Goal: Task Accomplishment & Management: Use online tool/utility

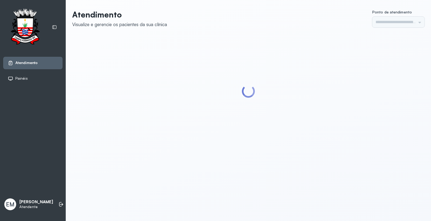
type input "*********"
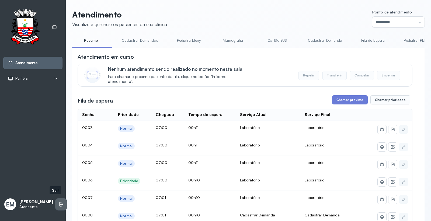
click at [59, 205] on icon at bounding box center [60, 204] width 2 height 5
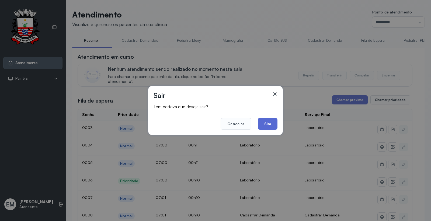
click at [261, 123] on button "Sim" at bounding box center [268, 124] width 20 height 12
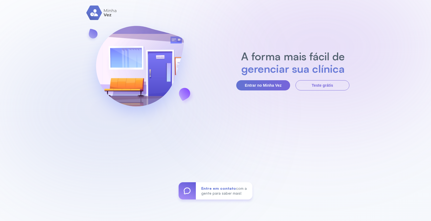
click at [266, 79] on section "A forma mais fácil de gerenciar sua clínica Entrar no Minha Vez Teste grátis" at bounding box center [292, 70] width 113 height 40
click at [253, 89] on button "Entrar no Minha Vez" at bounding box center [263, 85] width 54 height 10
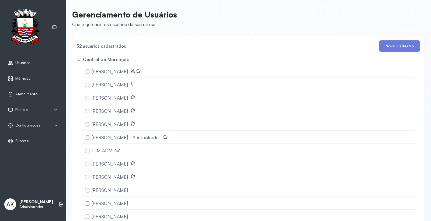
click at [36, 93] on span "Atendimento" at bounding box center [26, 94] width 22 height 5
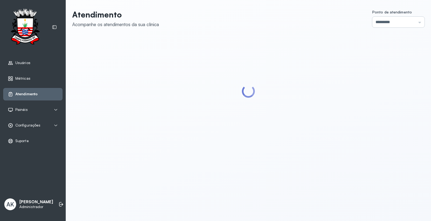
click at [396, 22] on input "*********" at bounding box center [398, 22] width 52 height 11
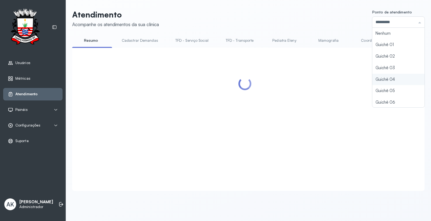
scroll to position [23, 0]
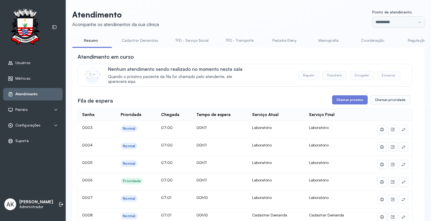
type input "*********"
click at [342, 103] on button "Chamar próximo" at bounding box center [350, 99] width 36 height 9
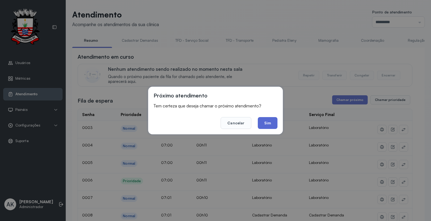
click at [268, 122] on button "Sim" at bounding box center [268, 123] width 20 height 12
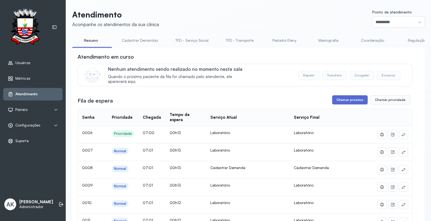
click at [341, 100] on button "Chamar próximo" at bounding box center [350, 99] width 36 height 9
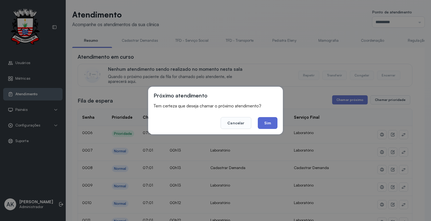
click at [263, 126] on button "Sim" at bounding box center [268, 123] width 20 height 12
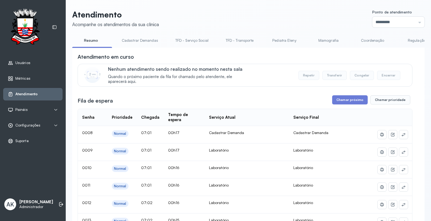
click at [52, 207] on div "AK Ana Karolainy Santos Serafim Administrador" at bounding box center [32, 204] width 59 height 16
click at [55, 204] on li at bounding box center [61, 204] width 12 height 12
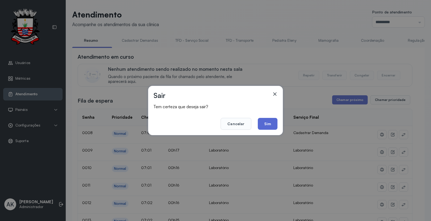
click at [268, 123] on button "Sim" at bounding box center [268, 124] width 20 height 12
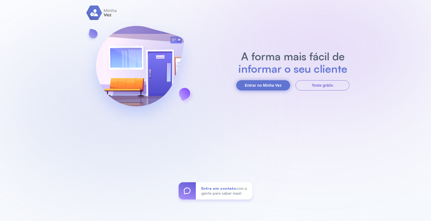
click at [264, 82] on button "Entrar no Minha Vez" at bounding box center [263, 85] width 54 height 10
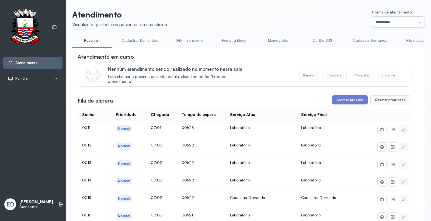
click at [386, 20] on input "*********" at bounding box center [398, 22] width 52 height 11
type input "*********"
click at [355, 98] on button "Chamar próximo" at bounding box center [350, 99] width 36 height 9
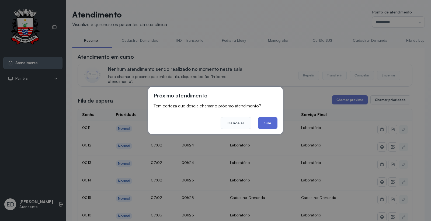
click at [332, 95] on button "Chamar próximo" at bounding box center [350, 99] width 36 height 9
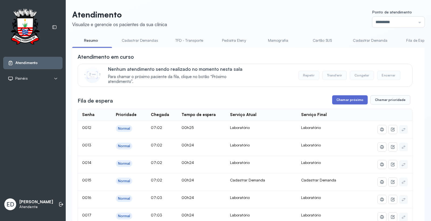
click at [354, 101] on button "Chamar próximo" at bounding box center [350, 99] width 36 height 9
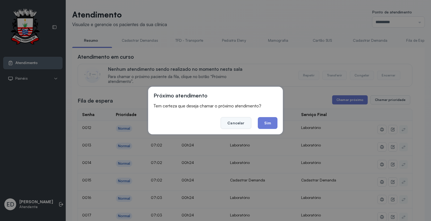
click at [233, 123] on button "Cancelar" at bounding box center [236, 123] width 30 height 12
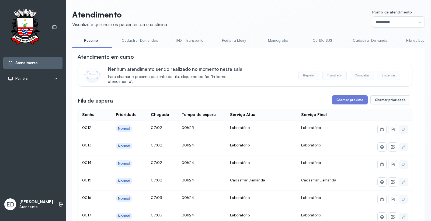
drag, startPoint x: 410, startPoint y: 19, endPoint x: 399, endPoint y: 38, distance: 21.4
click at [410, 20] on input "*********" at bounding box center [398, 22] width 52 height 11
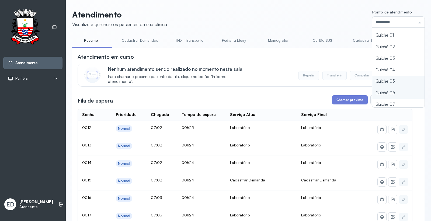
scroll to position [23, 0]
type input "*********"
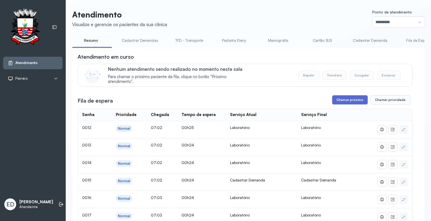
click at [344, 98] on button "Chamar próximo" at bounding box center [350, 99] width 36 height 9
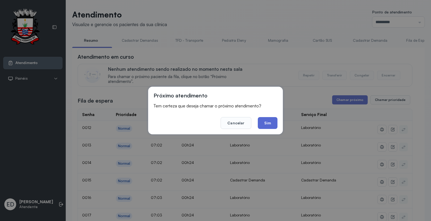
click at [272, 122] on button "Sim" at bounding box center [268, 123] width 20 height 12
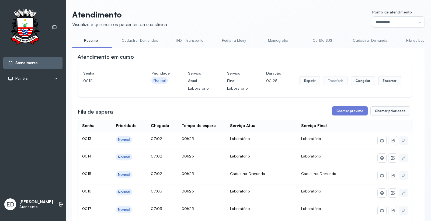
click at [319, 15] on header "Atendimento Visualize e gerencie os pacientes da sua clínica Ponto de atendimen…" at bounding box center [248, 19] width 352 height 18
click at [371, 60] on div "Atendimento em curso" at bounding box center [245, 57] width 335 height 8
click at [388, 81] on button "Encerrar" at bounding box center [389, 80] width 23 height 9
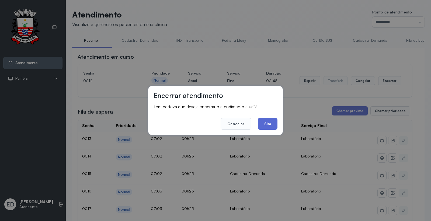
click at [268, 124] on button "Sim" at bounding box center [268, 124] width 20 height 12
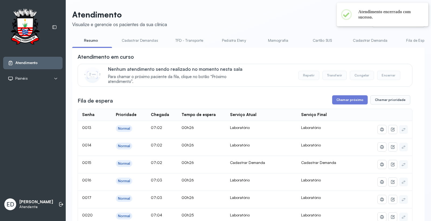
click at [232, 24] on header "Atendimento Visualize e gerencie os pacientes da sua clínica Ponto de atendimen…" at bounding box center [248, 19] width 352 height 18
click at [347, 100] on button "Chamar próximo" at bounding box center [350, 99] width 36 height 9
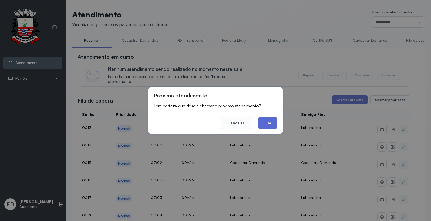
click at [264, 126] on button "Sim" at bounding box center [268, 123] width 20 height 12
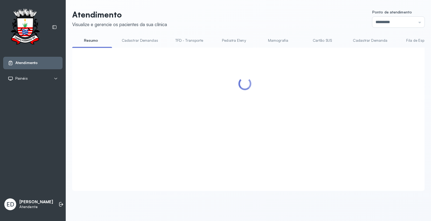
click at [302, 26] on header "Atendimento Visualize e gerencie os pacientes da sua clínica Ponto de atendimen…" at bounding box center [248, 19] width 352 height 18
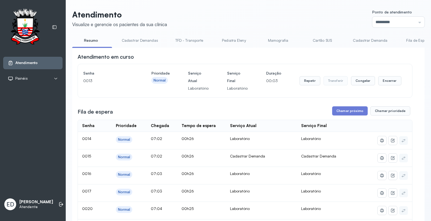
click at [302, 26] on header "Atendimento Visualize e gerencie os pacientes da sua clínica Ponto de atendimen…" at bounding box center [248, 19] width 352 height 18
click at [392, 83] on button "Encerrar" at bounding box center [389, 80] width 23 height 9
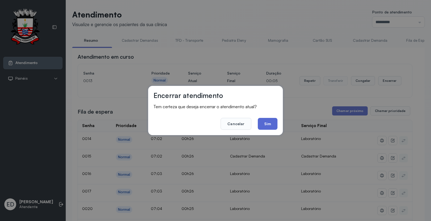
click at [267, 124] on button "Sim" at bounding box center [268, 124] width 20 height 12
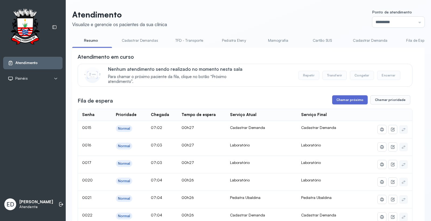
click at [348, 97] on button "Chamar próximo" at bounding box center [350, 99] width 36 height 9
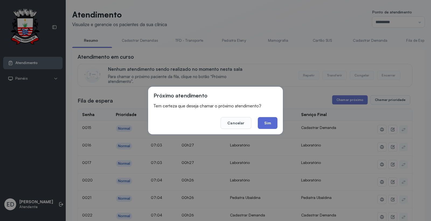
click at [271, 123] on button "Sim" at bounding box center [268, 123] width 20 height 12
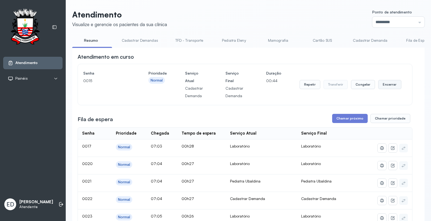
click at [386, 88] on button "Encerrar" at bounding box center [389, 84] width 23 height 9
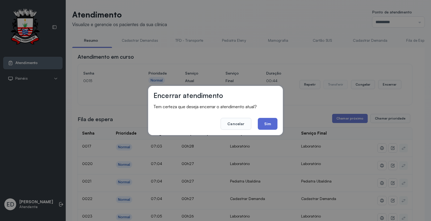
click at [269, 123] on button "Sim" at bounding box center [268, 124] width 20 height 12
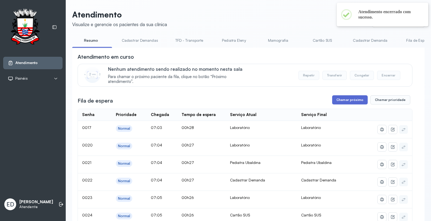
drag, startPoint x: 348, startPoint y: 98, endPoint x: 345, endPoint y: 100, distance: 4.0
click at [345, 100] on button "Chamar próximo" at bounding box center [350, 99] width 36 height 9
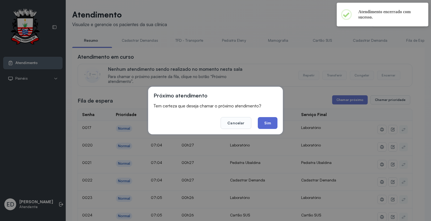
click at [271, 122] on button "Sim" at bounding box center [268, 123] width 20 height 12
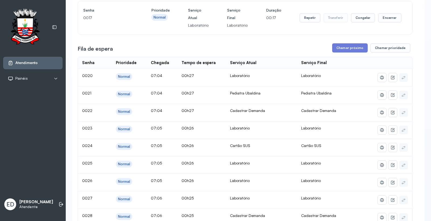
scroll to position [0, 0]
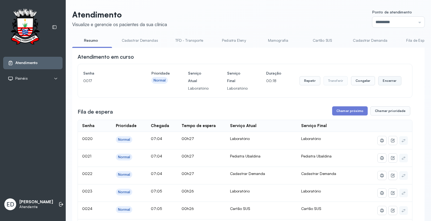
click at [383, 81] on button "Encerrar" at bounding box center [389, 80] width 23 height 9
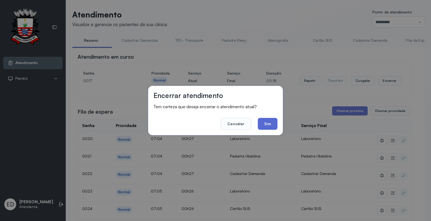
click at [267, 125] on button "Sim" at bounding box center [268, 124] width 20 height 12
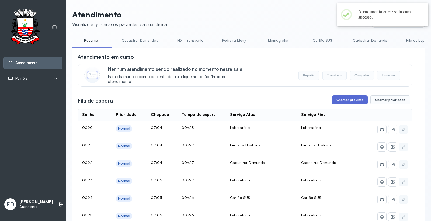
click at [344, 99] on button "Chamar próximo" at bounding box center [350, 99] width 36 height 9
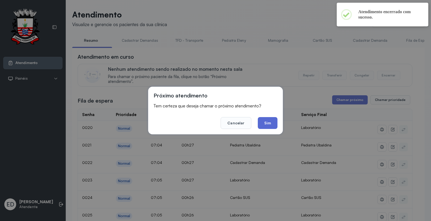
click at [269, 120] on button "Sim" at bounding box center [268, 123] width 20 height 12
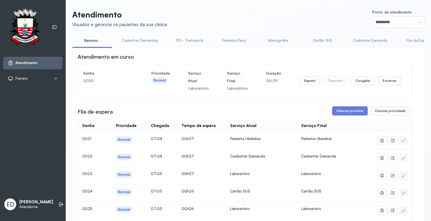
drag, startPoint x: 344, startPoint y: 110, endPoint x: 248, endPoint y: 141, distance: 100.5
click at [329, 115] on div "Fila de espera Chamar próximo Chamar prioridade" at bounding box center [245, 110] width 335 height 9
click at [354, 112] on button "Chamar próximo" at bounding box center [350, 110] width 36 height 9
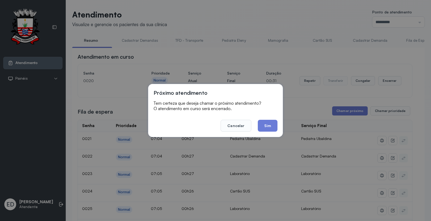
drag, startPoint x: 271, startPoint y: 128, endPoint x: 286, endPoint y: 123, distance: 16.5
click at [276, 126] on button "Sim" at bounding box center [268, 126] width 20 height 12
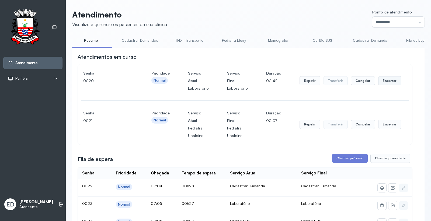
drag, startPoint x: 384, startPoint y: 85, endPoint x: 381, endPoint y: 86, distance: 3.0
click at [381, 85] on button "Encerrar" at bounding box center [389, 80] width 23 height 9
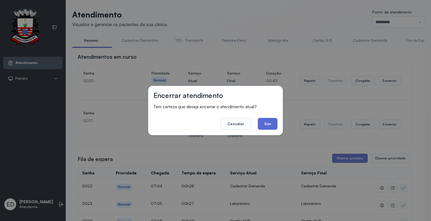
click at [270, 121] on button "Sim" at bounding box center [268, 124] width 20 height 12
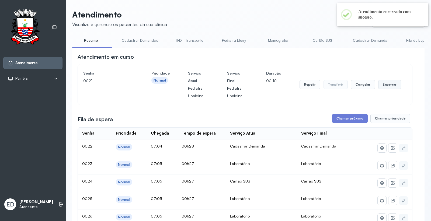
click at [388, 82] on button "Encerrar" at bounding box center [389, 84] width 23 height 9
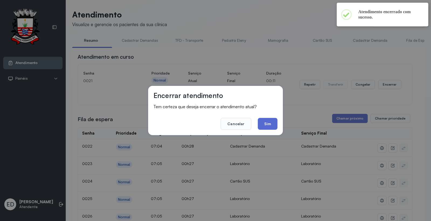
click at [270, 124] on button "Sim" at bounding box center [268, 124] width 20 height 12
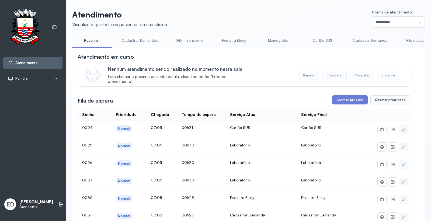
click at [301, 20] on header "Atendimento Visualize e gerencie os pacientes da sua clínica Ponto de atendimen…" at bounding box center [248, 19] width 352 height 18
click at [349, 104] on button "Chamar próximo" at bounding box center [350, 99] width 36 height 9
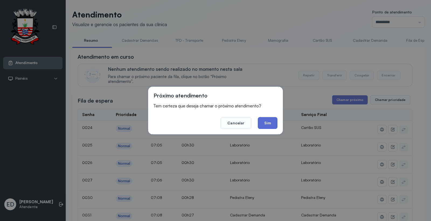
click at [277, 122] on button "Sim" at bounding box center [268, 123] width 20 height 12
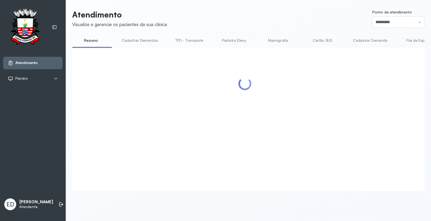
click at [251, 23] on header "Atendimento Visualize e gerencie os pacientes da sua clínica Ponto de atendimen…" at bounding box center [248, 19] width 352 height 18
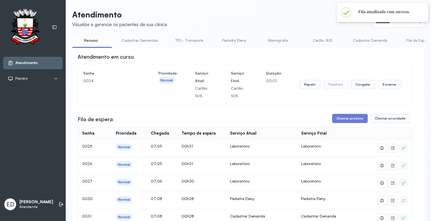
click at [320, 14] on header "Atendimento Visualize e gerencie os pacientes da sua clínica Ponto de atendimen…" at bounding box center [248, 19] width 352 height 18
click at [318, 61] on div "Atendimento em curso" at bounding box center [245, 57] width 335 height 8
click at [360, 56] on div "Atendimento em curso" at bounding box center [245, 57] width 335 height 8
click at [310, 87] on button "Repetir" at bounding box center [309, 84] width 21 height 9
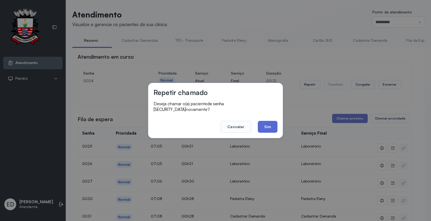
drag, startPoint x: 264, startPoint y: 123, endPoint x: 272, endPoint y: 98, distance: 26.5
click at [264, 123] on button "Sim" at bounding box center [268, 127] width 20 height 12
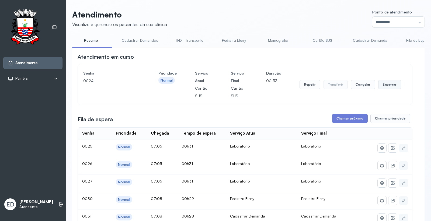
click at [392, 84] on button "Encerrar" at bounding box center [389, 84] width 23 height 9
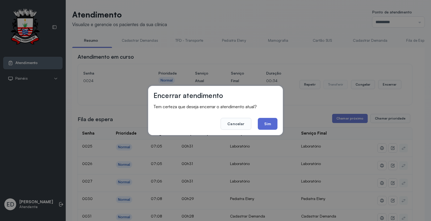
click at [270, 125] on button "Sim" at bounding box center [268, 124] width 20 height 12
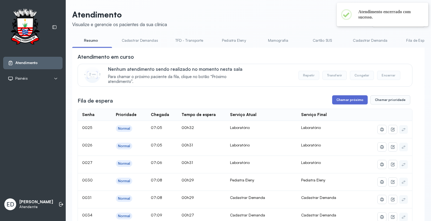
drag, startPoint x: 345, startPoint y: 97, endPoint x: 341, endPoint y: 100, distance: 4.5
click at [341, 100] on button "Chamar próximo" at bounding box center [350, 99] width 36 height 9
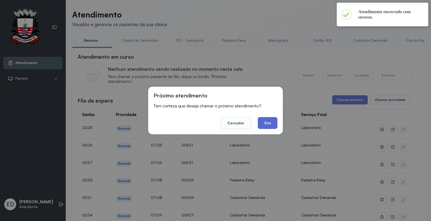
click at [265, 122] on button "Sim" at bounding box center [268, 123] width 20 height 12
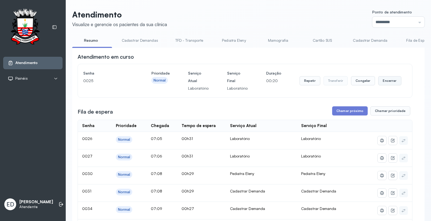
click at [387, 82] on button "Encerrar" at bounding box center [389, 80] width 23 height 9
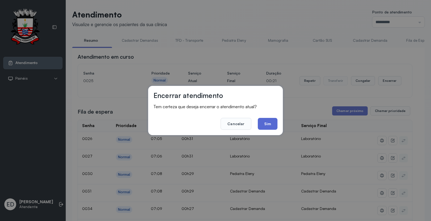
click at [274, 122] on button "Sim" at bounding box center [268, 124] width 20 height 12
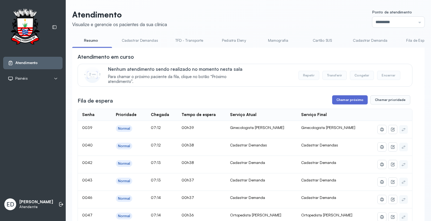
click at [345, 100] on button "Chamar próximo" at bounding box center [350, 99] width 36 height 9
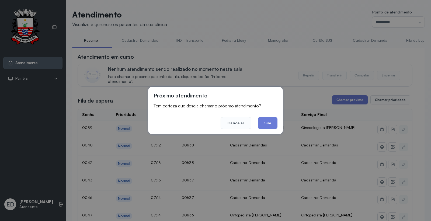
click at [271, 125] on button "Sim" at bounding box center [268, 123] width 20 height 12
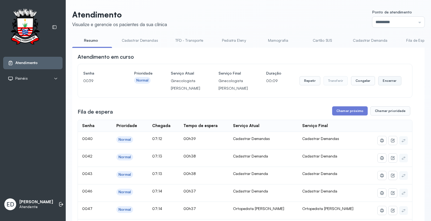
click at [384, 82] on button "Encerrar" at bounding box center [389, 80] width 23 height 9
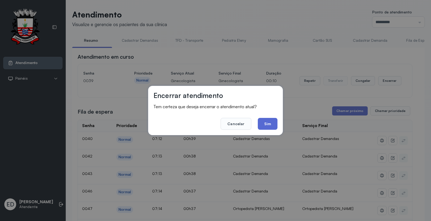
click at [268, 120] on button "Sim" at bounding box center [268, 124] width 20 height 12
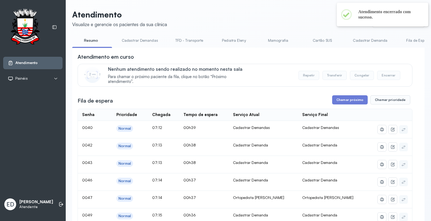
click at [267, 19] on header "Atendimento Visualize e gerencie os pacientes da sua clínica Ponto de atendimen…" at bounding box center [248, 19] width 352 height 18
click at [223, 21] on header "Atendimento Visualize e gerencie os pacientes da sua clínica Ponto de atendimen…" at bounding box center [248, 19] width 352 height 18
click at [257, 15] on header "Atendimento Visualize e gerencie os pacientes da sua clínica Ponto de atendimen…" at bounding box center [248, 19] width 352 height 18
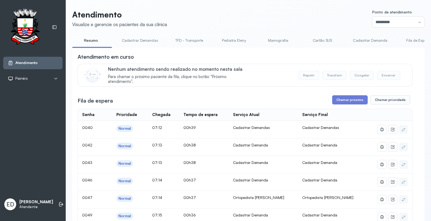
click at [257, 15] on header "Atendimento Visualize e gerencie os pacientes da sua clínica Ponto de atendimen…" at bounding box center [248, 19] width 352 height 18
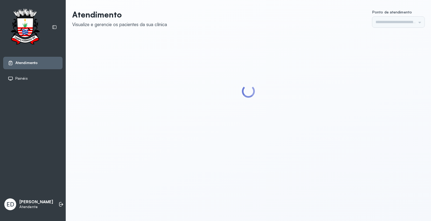
type input "*********"
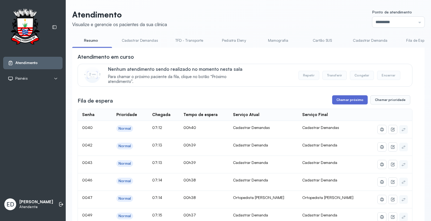
click at [350, 101] on button "Chamar próximo" at bounding box center [350, 99] width 36 height 9
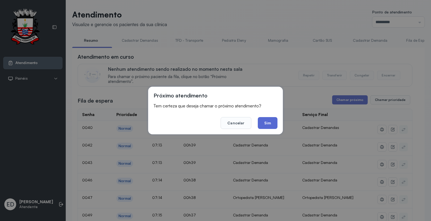
click at [271, 126] on button "Sim" at bounding box center [268, 123] width 20 height 12
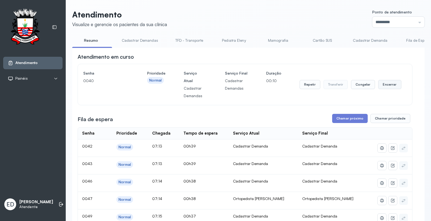
click at [386, 88] on button "Encerrar" at bounding box center [389, 84] width 23 height 9
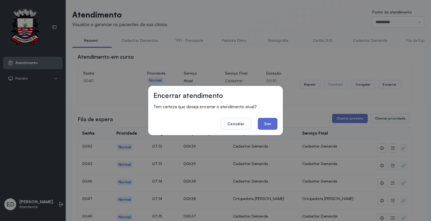
click at [265, 125] on button "Sim" at bounding box center [268, 124] width 20 height 12
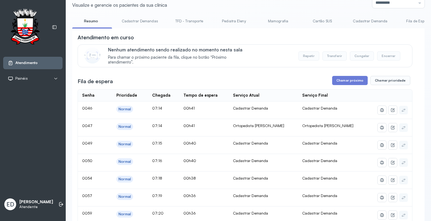
scroll to position [30, 0]
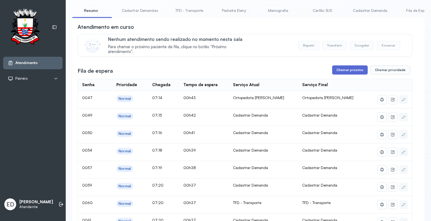
click at [356, 72] on button "Chamar próximo" at bounding box center [350, 69] width 36 height 9
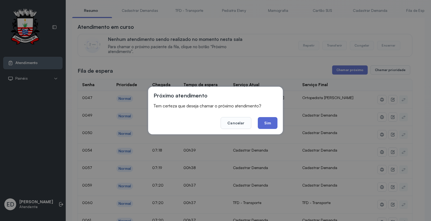
click at [272, 119] on button "Sim" at bounding box center [268, 123] width 20 height 12
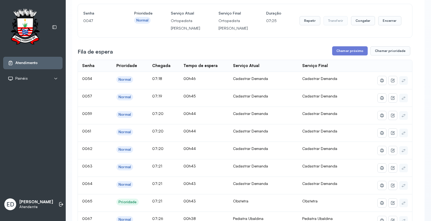
scroll to position [0, 0]
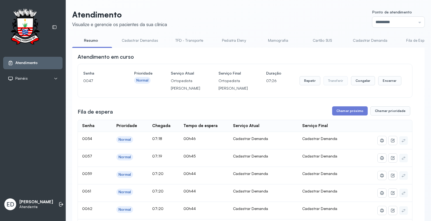
click at [321, 42] on link "Cartão SUS" at bounding box center [322, 40] width 38 height 9
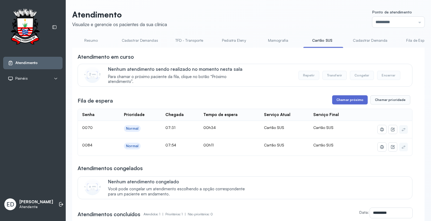
click at [348, 99] on button "Chamar próximo" at bounding box center [350, 99] width 36 height 9
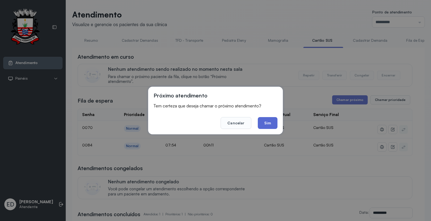
click at [269, 123] on button "Sim" at bounding box center [268, 123] width 20 height 12
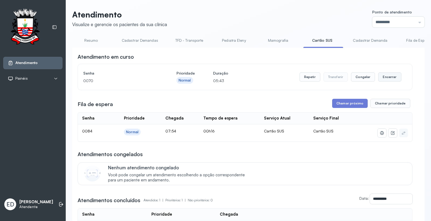
click at [386, 79] on button "Encerrar" at bounding box center [389, 76] width 23 height 9
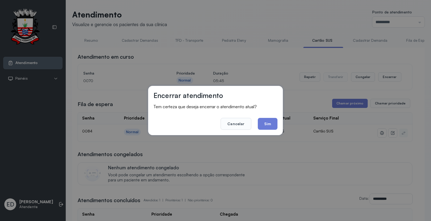
click at [268, 123] on button "Sim" at bounding box center [268, 124] width 20 height 12
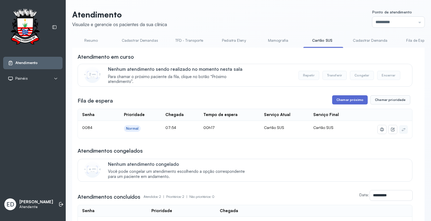
click at [352, 98] on button "Chamar próximo" at bounding box center [350, 99] width 36 height 9
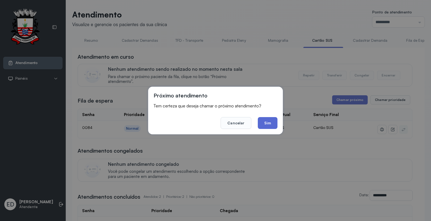
click at [269, 123] on button "Sim" at bounding box center [268, 123] width 20 height 12
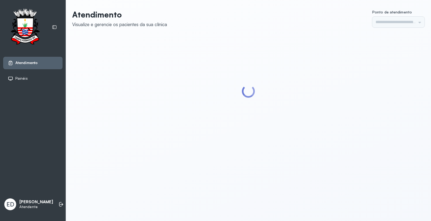
type input "*********"
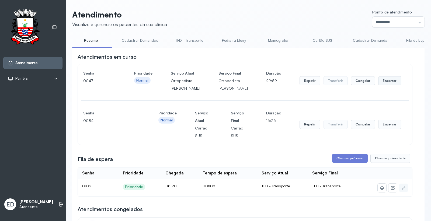
click at [384, 85] on button "Encerrar" at bounding box center [389, 80] width 23 height 9
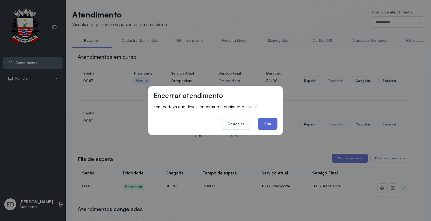
click at [271, 123] on button "Sim" at bounding box center [268, 124] width 20 height 12
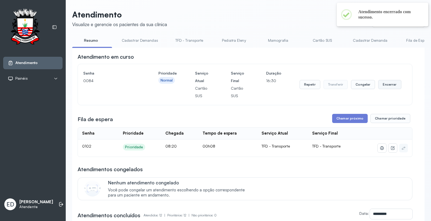
click at [389, 86] on button "Encerrar" at bounding box center [389, 84] width 23 height 9
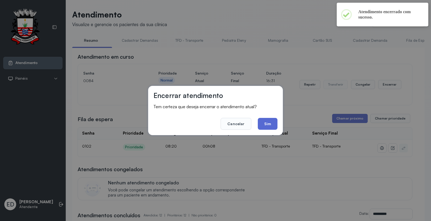
click at [274, 123] on button "Sim" at bounding box center [268, 124] width 20 height 12
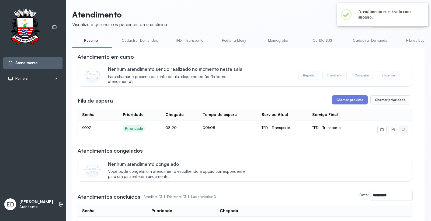
click at [184, 40] on link "TFD - Transporte" at bounding box center [189, 40] width 39 height 9
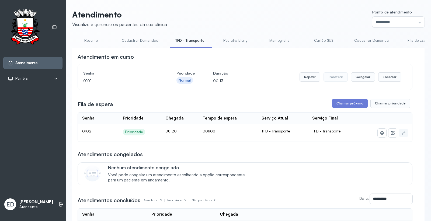
click at [85, 41] on link "Resumo" at bounding box center [91, 40] width 38 height 9
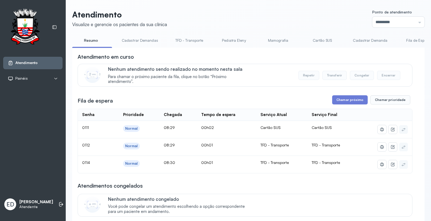
click at [318, 40] on link "Cartão SUS" at bounding box center [322, 40] width 38 height 9
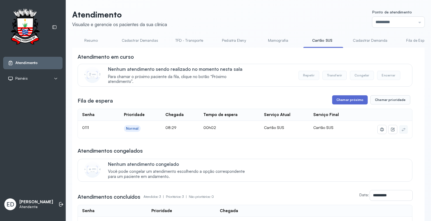
click at [343, 103] on button "Chamar próximo" at bounding box center [350, 99] width 36 height 9
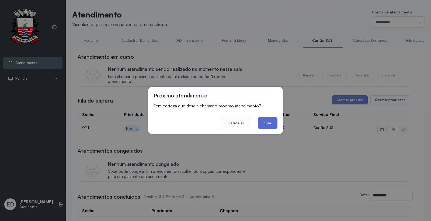
click at [271, 121] on button "Sim" at bounding box center [268, 123] width 20 height 12
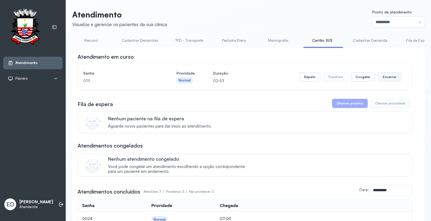
click at [381, 76] on button "Encerrar" at bounding box center [389, 76] width 23 height 9
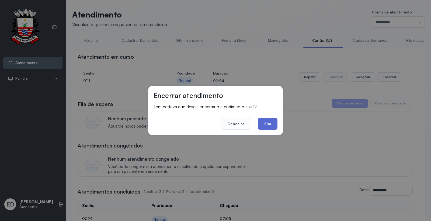
click at [270, 122] on button "Sim" at bounding box center [268, 124] width 20 height 12
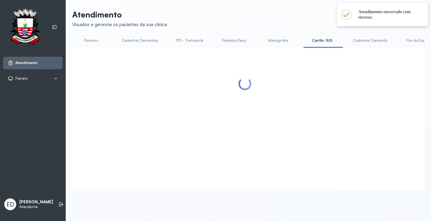
click at [94, 39] on link "Resumo" at bounding box center [91, 40] width 38 height 9
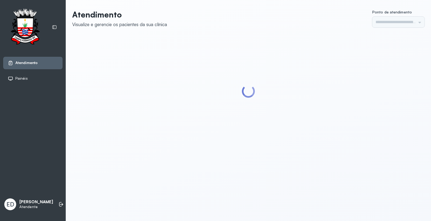
type input "*********"
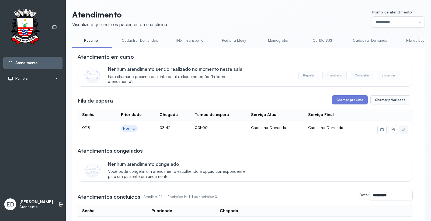
click at [290, 10] on header "Atendimento Visualize e gerencie os pacientes da sua clínica Ponto de atendimen…" at bounding box center [248, 19] width 352 height 18
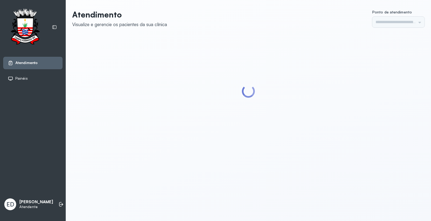
type input "*********"
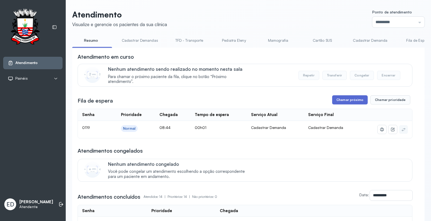
click at [355, 102] on button "Chamar próximo" at bounding box center [350, 99] width 36 height 9
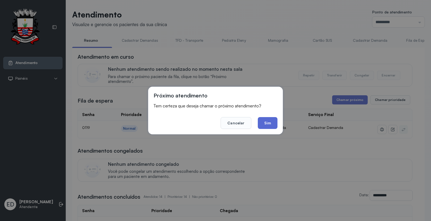
click at [267, 123] on button "Sim" at bounding box center [268, 123] width 20 height 12
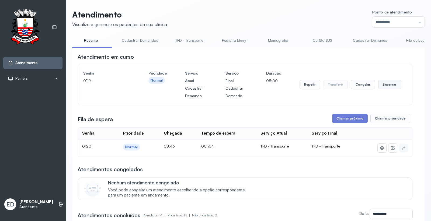
click at [381, 84] on button "Encerrar" at bounding box center [389, 84] width 23 height 9
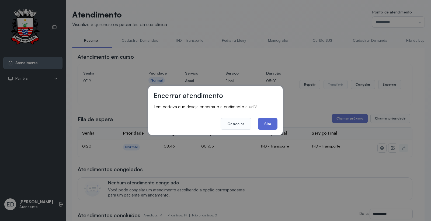
click at [268, 125] on button "Sim" at bounding box center [268, 124] width 20 height 12
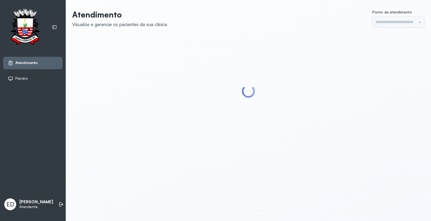
type input "*********"
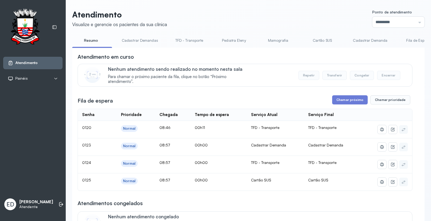
click at [317, 38] on link "Cartão SUS" at bounding box center [322, 40] width 38 height 9
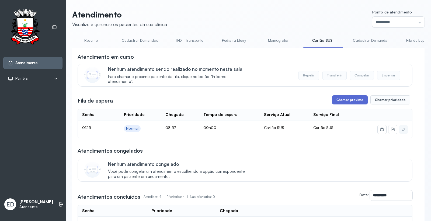
click at [341, 100] on button "Chamar próximo" at bounding box center [350, 99] width 36 height 9
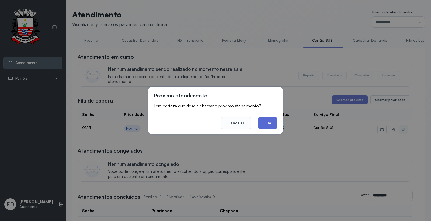
click at [268, 123] on button "Sim" at bounding box center [268, 123] width 20 height 12
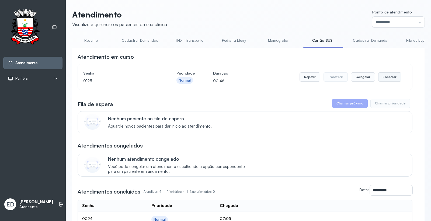
click at [388, 78] on button "Encerrar" at bounding box center [389, 76] width 23 height 9
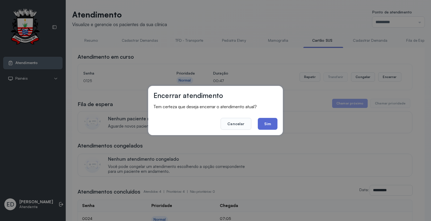
click at [274, 125] on button "Sim" at bounding box center [268, 124] width 20 height 12
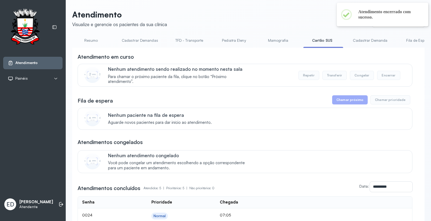
click at [94, 41] on link "Resumo" at bounding box center [91, 40] width 38 height 9
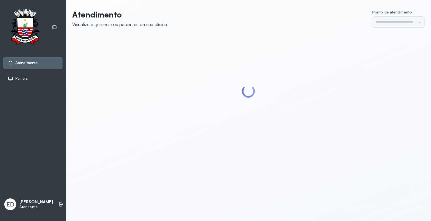
type input "*********"
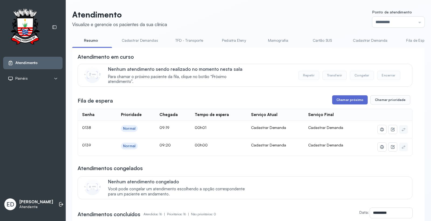
click at [358, 98] on button "Chamar próximo" at bounding box center [350, 99] width 36 height 9
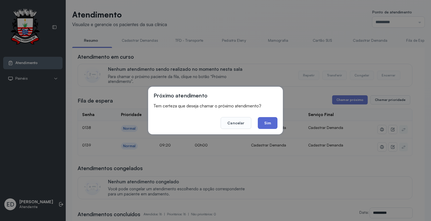
click at [270, 125] on button "Sim" at bounding box center [268, 123] width 20 height 12
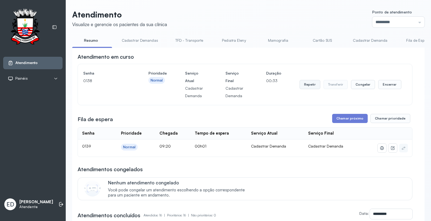
click at [310, 84] on button "Repetir" at bounding box center [309, 84] width 21 height 9
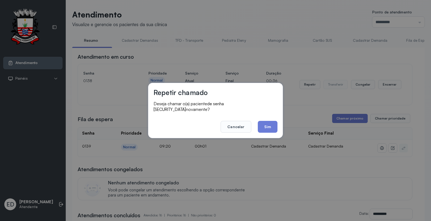
click at [267, 121] on button "Sim" at bounding box center [268, 127] width 20 height 12
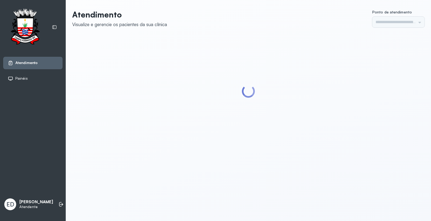
type input "*********"
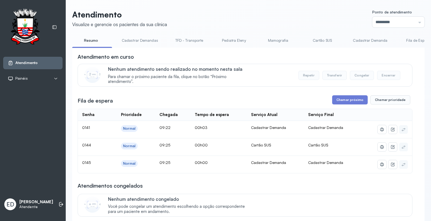
click at [321, 40] on link "Cartão SUS" at bounding box center [322, 40] width 38 height 9
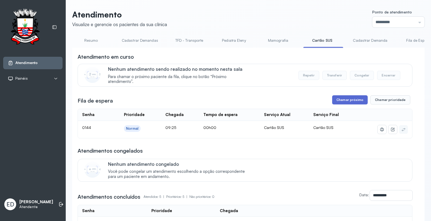
click at [343, 96] on button "Chamar próximo" at bounding box center [350, 99] width 36 height 9
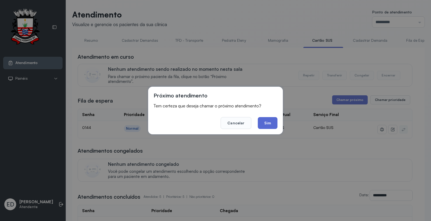
click at [269, 126] on button "Sim" at bounding box center [268, 123] width 20 height 12
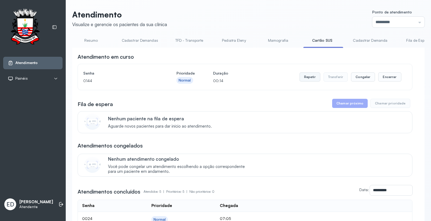
click at [300, 76] on button "Repetir" at bounding box center [309, 76] width 21 height 9
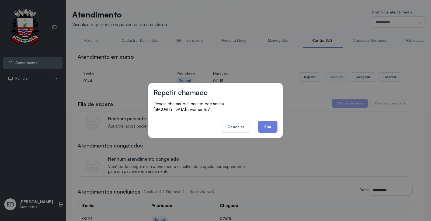
click at [278, 123] on div "Repetir chamado Deseja chamar o(a) paciente de senha 0144 novamente? Cancelar S…" at bounding box center [215, 110] width 135 height 55
click at [267, 125] on button "Sim" at bounding box center [268, 127] width 20 height 12
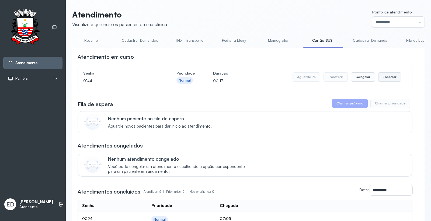
click at [388, 77] on button "Encerrar" at bounding box center [389, 76] width 23 height 9
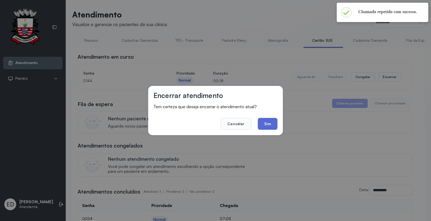
click at [268, 123] on button "Sim" at bounding box center [268, 124] width 20 height 12
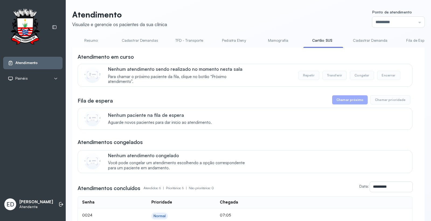
click at [89, 43] on link "Resumo" at bounding box center [91, 40] width 38 height 9
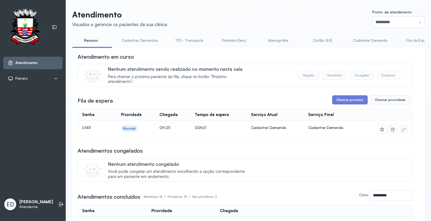
click at [298, 14] on header "Atendimento Visualize e gerencie os pacientes da sua clínica Ponto de atendimen…" at bounding box center [248, 19] width 352 height 18
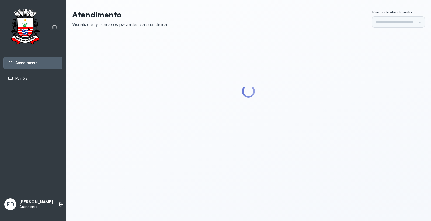
type input "*********"
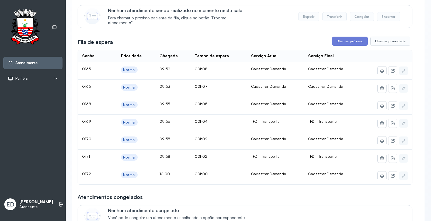
scroll to position [60, 0]
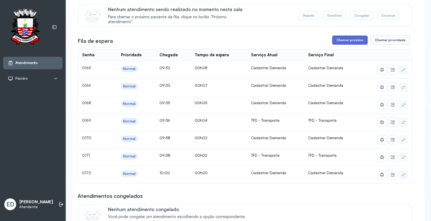
click at [345, 45] on button "Chamar próximo" at bounding box center [350, 40] width 36 height 9
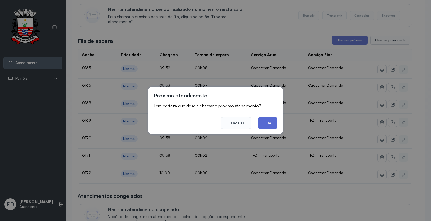
click at [269, 122] on button "Sim" at bounding box center [268, 123] width 20 height 12
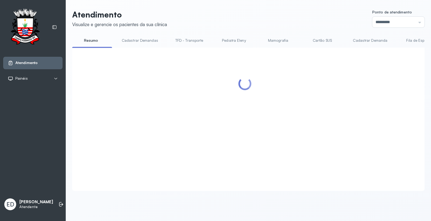
scroll to position [0, 0]
click at [263, 10] on header "Atendimento Visualize e gerencie os pacientes da sua clínica Ponto de atendimen…" at bounding box center [248, 19] width 352 height 18
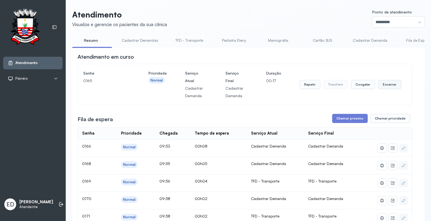
click at [390, 88] on button "Encerrar" at bounding box center [389, 84] width 23 height 9
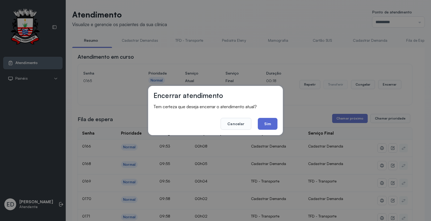
click at [267, 125] on button "Sim" at bounding box center [268, 124] width 20 height 12
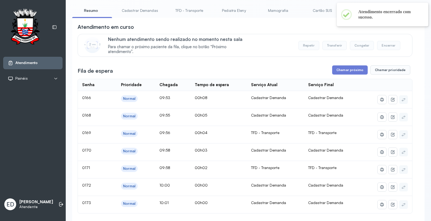
scroll to position [60, 0]
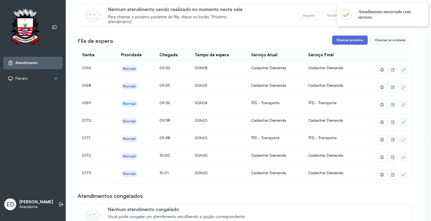
click at [349, 44] on button "Chamar próximo" at bounding box center [350, 40] width 36 height 9
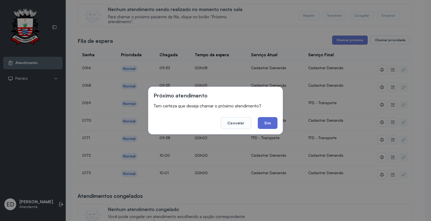
click at [266, 120] on button "Sim" at bounding box center [268, 123] width 20 height 12
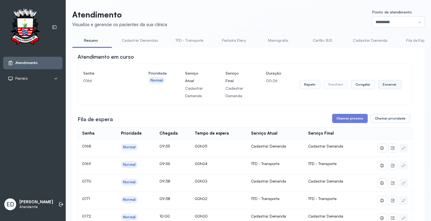
click at [386, 88] on button "Encerrar" at bounding box center [389, 84] width 23 height 9
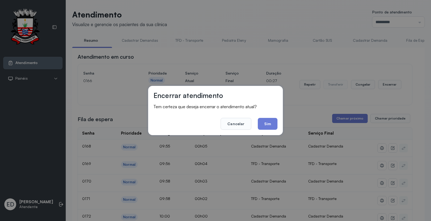
drag, startPoint x: 266, startPoint y: 118, endPoint x: 266, endPoint y: 124, distance: 5.4
click at [266, 119] on button "Sim" at bounding box center [268, 124] width 20 height 12
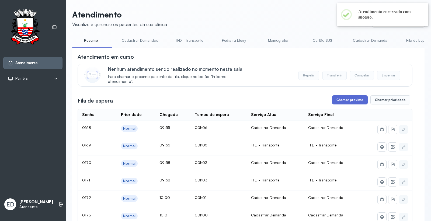
click at [345, 103] on button "Chamar próximo" at bounding box center [350, 99] width 36 height 9
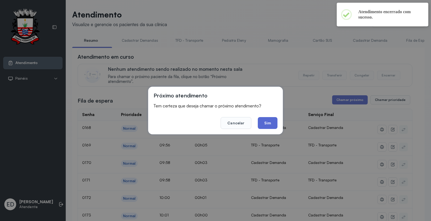
drag, startPoint x: 268, startPoint y: 124, endPoint x: 278, endPoint y: 124, distance: 9.7
click at [268, 124] on button "Sim" at bounding box center [268, 123] width 20 height 12
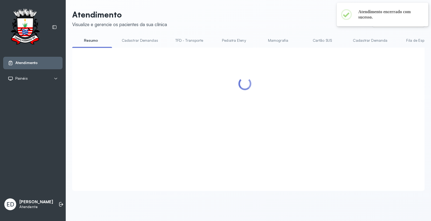
click at [232, 13] on header "Atendimento Visualize e gerencie os pacientes da sua clínica Ponto de atendimen…" at bounding box center [248, 19] width 352 height 18
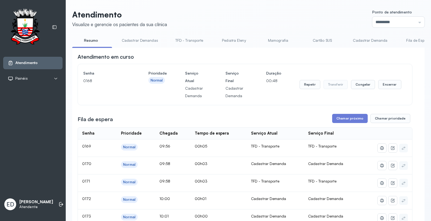
click at [369, 42] on link "Cadastrar Demanda" at bounding box center [369, 40] width 45 height 9
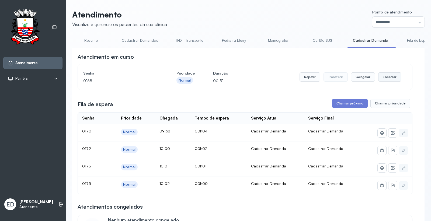
click at [386, 78] on button "Encerrar" at bounding box center [389, 76] width 23 height 9
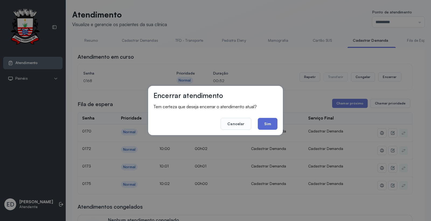
click at [271, 125] on button "Sim" at bounding box center [268, 124] width 20 height 12
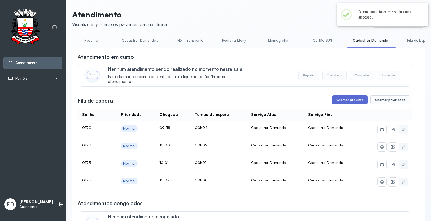
click at [337, 102] on button "Chamar próximo" at bounding box center [350, 99] width 36 height 9
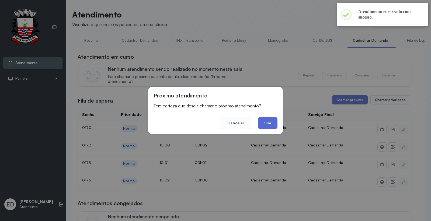
click at [265, 125] on button "Sim" at bounding box center [268, 123] width 20 height 12
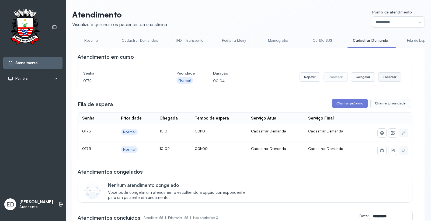
click at [389, 82] on button "Encerrar" at bounding box center [389, 76] width 23 height 9
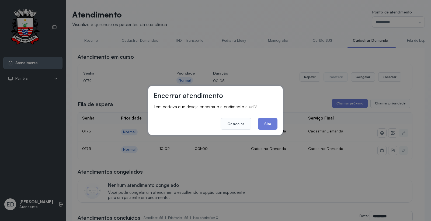
click at [266, 125] on button "Sim" at bounding box center [268, 124] width 20 height 12
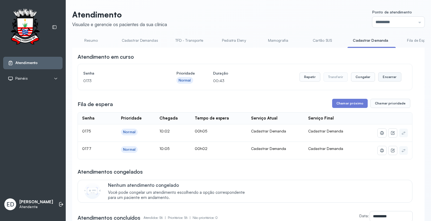
click at [389, 78] on button "Encerrar" at bounding box center [389, 76] width 23 height 9
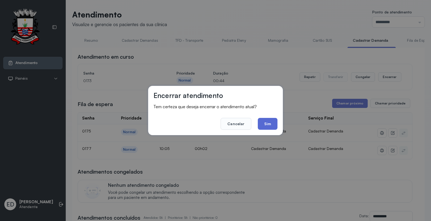
click at [267, 120] on button "Sim" at bounding box center [268, 124] width 20 height 12
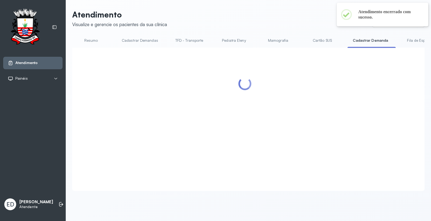
click at [259, 15] on header "Atendimento Visualize e gerencie os pacientes da sua clínica Ponto de atendimen…" at bounding box center [248, 19] width 352 height 18
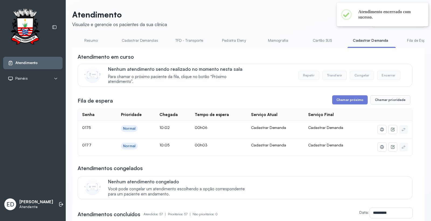
click at [258, 15] on header "Atendimento Visualize e gerencie os pacientes da sua clínica Ponto de atendimen…" at bounding box center [248, 19] width 352 height 18
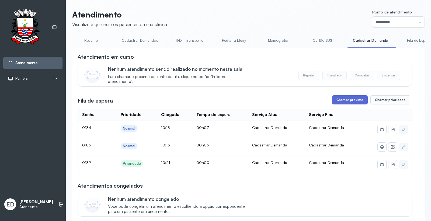
click at [345, 100] on button "Chamar próximo" at bounding box center [350, 99] width 36 height 9
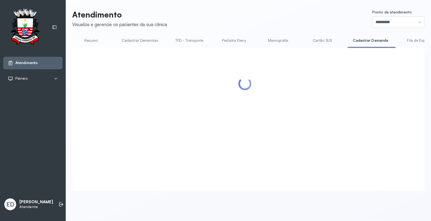
click at [264, 119] on div at bounding box center [245, 112] width 335 height 119
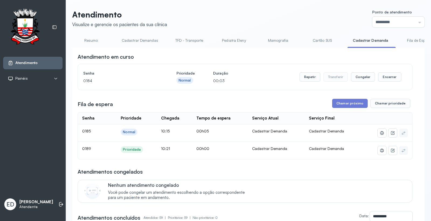
click at [290, 15] on header "Atendimento Visualize e gerencie os pacientes da sua clínica Ponto de atendimen…" at bounding box center [248, 19] width 352 height 18
click at [384, 78] on button "Encerrar" at bounding box center [389, 76] width 23 height 9
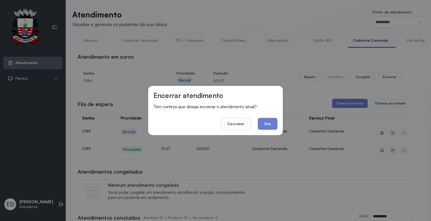
click at [265, 127] on button "Sim" at bounding box center [268, 124] width 20 height 12
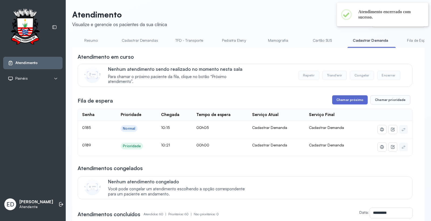
click at [351, 100] on button "Chamar próximo" at bounding box center [350, 99] width 36 height 9
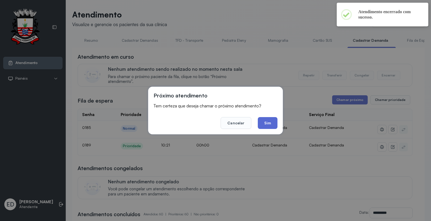
click at [266, 122] on button "Sim" at bounding box center [268, 123] width 20 height 12
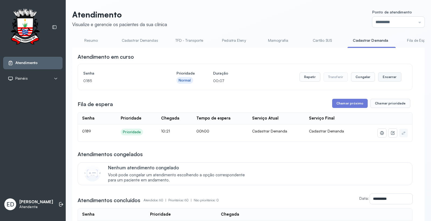
click at [383, 79] on button "Encerrar" at bounding box center [389, 76] width 23 height 9
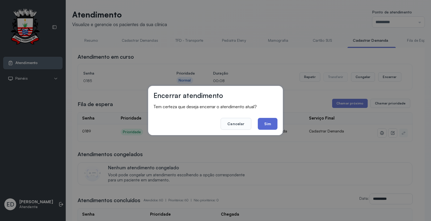
click at [270, 125] on button "Sim" at bounding box center [268, 124] width 20 height 12
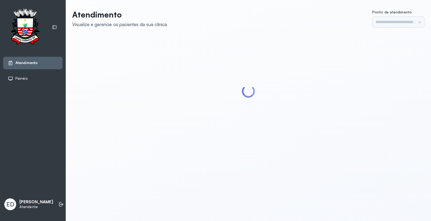
type input "*********"
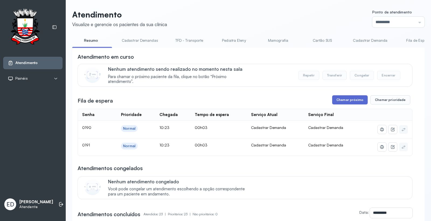
click at [348, 100] on button "Chamar próximo" at bounding box center [350, 99] width 36 height 9
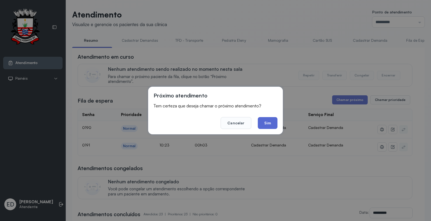
click at [273, 123] on button "Sim" at bounding box center [268, 123] width 20 height 12
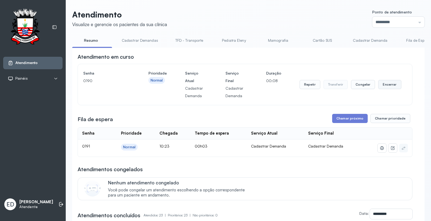
click at [390, 85] on button "Encerrar" at bounding box center [389, 84] width 23 height 9
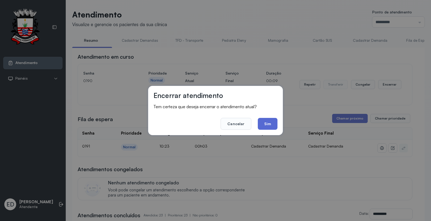
click at [266, 128] on button "Sim" at bounding box center [268, 124] width 20 height 12
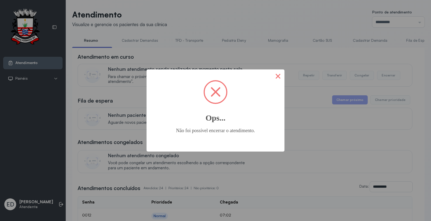
click at [274, 74] on button "×" at bounding box center [277, 75] width 13 height 13
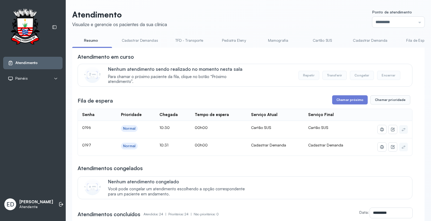
click at [320, 43] on link "Cartão SUS" at bounding box center [322, 40] width 38 height 9
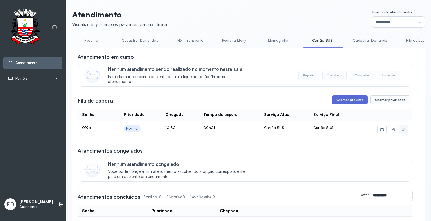
click at [353, 104] on button "Chamar próximo" at bounding box center [350, 99] width 36 height 9
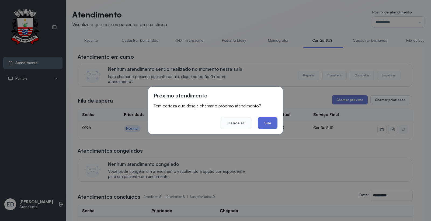
click at [265, 119] on button "Sim" at bounding box center [268, 123] width 20 height 12
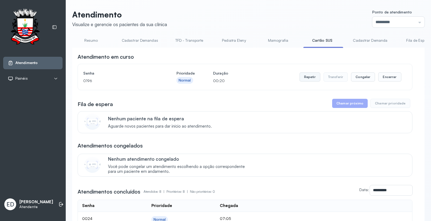
drag, startPoint x: 305, startPoint y: 74, endPoint x: 305, endPoint y: 77, distance: 3.2
click at [305, 75] on div "Repetir Transferir Congelar Encerrar" at bounding box center [350, 76] width 102 height 15
click at [305, 78] on button "Repetir" at bounding box center [309, 76] width 21 height 9
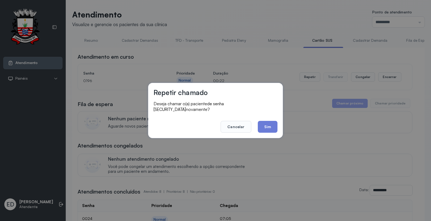
click at [274, 61] on div "Repetir chamado Deseja chamar o(a) paciente de senha 0196 novamente? Cancelar S…" at bounding box center [215, 110] width 431 height 221
click at [238, 125] on button "Cancelar" at bounding box center [236, 127] width 30 height 12
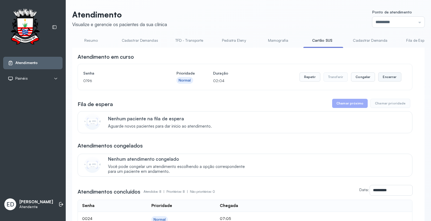
drag, startPoint x: 391, startPoint y: 77, endPoint x: 388, endPoint y: 79, distance: 3.7
click at [388, 79] on button "Encerrar" at bounding box center [389, 76] width 23 height 9
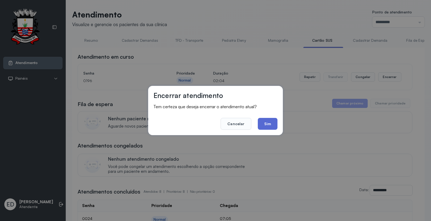
click at [265, 123] on button "Sim" at bounding box center [268, 124] width 20 height 12
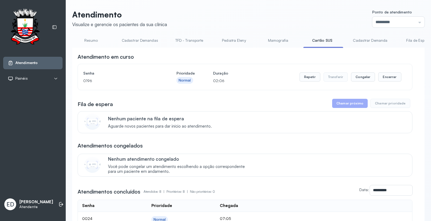
click at [90, 42] on link "Resumo" at bounding box center [91, 40] width 38 height 9
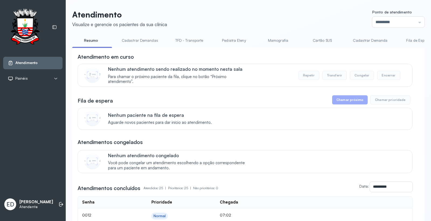
click at [87, 41] on link "Resumo" at bounding box center [91, 40] width 38 height 9
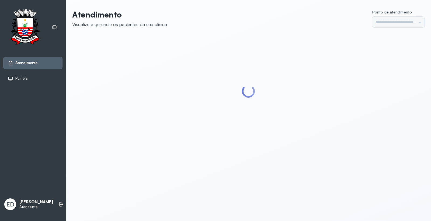
type input "*********"
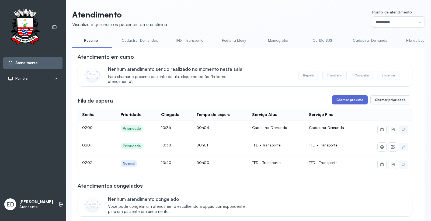
drag, startPoint x: 343, startPoint y: 101, endPoint x: 337, endPoint y: 103, distance: 6.5
click at [337, 103] on button "Chamar próximo" at bounding box center [350, 99] width 36 height 9
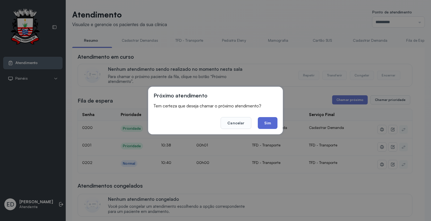
click at [270, 125] on button "Sim" at bounding box center [268, 123] width 20 height 12
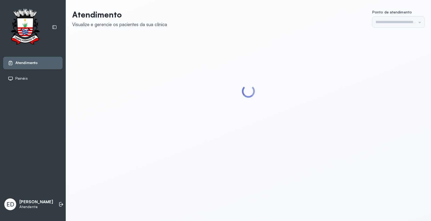
type input "*********"
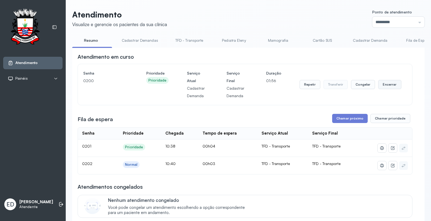
click at [391, 83] on button "Encerrar" at bounding box center [389, 84] width 23 height 9
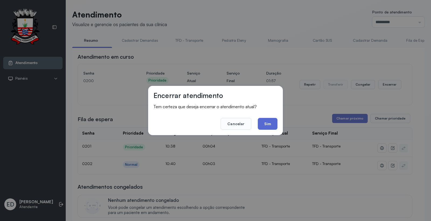
click at [264, 125] on button "Sim" at bounding box center [268, 124] width 20 height 12
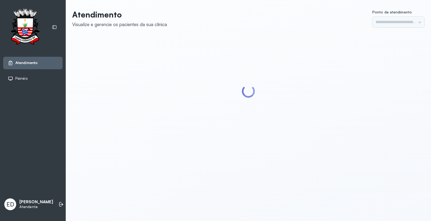
type input "*********"
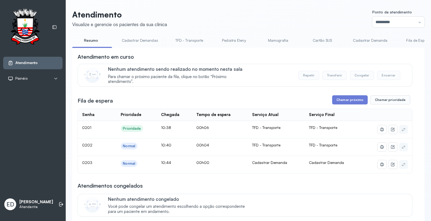
click at [307, 18] on header "Atendimento Visualize e gerencie os pacientes da sua clínica Ponto de atendimen…" at bounding box center [248, 19] width 352 height 18
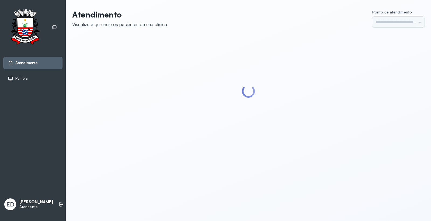
type input "*********"
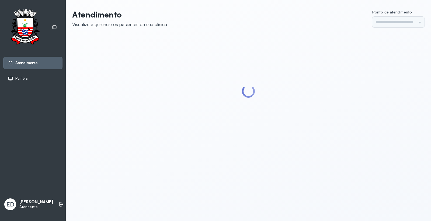
type input "*********"
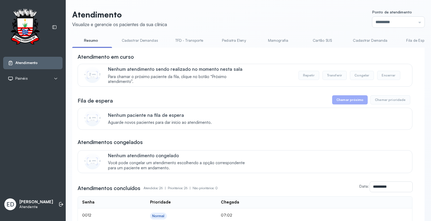
click at [93, 41] on link "Resumo" at bounding box center [91, 40] width 38 height 9
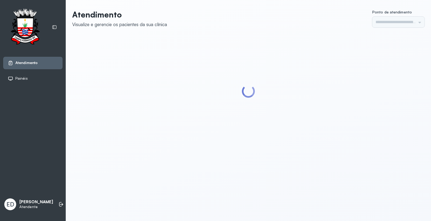
type input "*********"
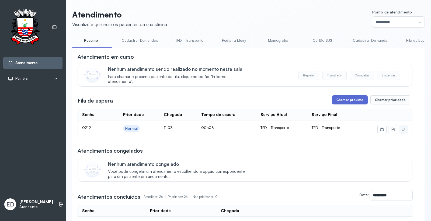
click at [334, 100] on button "Chamar próximo" at bounding box center [350, 99] width 36 height 9
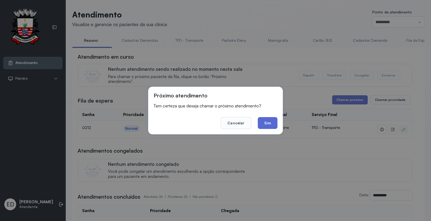
click at [268, 123] on button "Sim" at bounding box center [268, 123] width 20 height 12
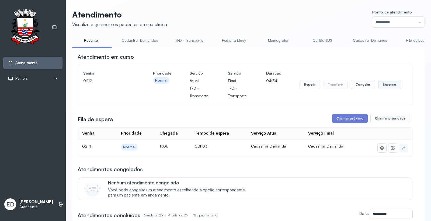
drag, startPoint x: 388, startPoint y: 85, endPoint x: 384, endPoint y: 86, distance: 4.5
click at [384, 86] on button "Encerrar" at bounding box center [389, 84] width 23 height 9
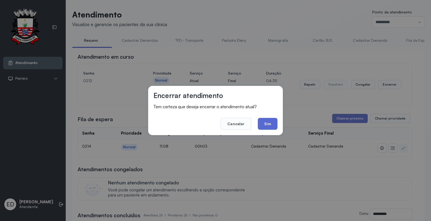
click at [274, 122] on button "Sim" at bounding box center [268, 124] width 20 height 12
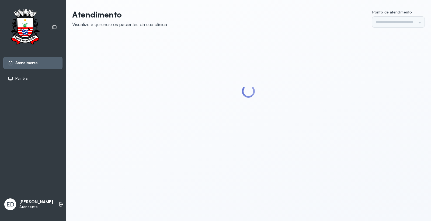
type input "*********"
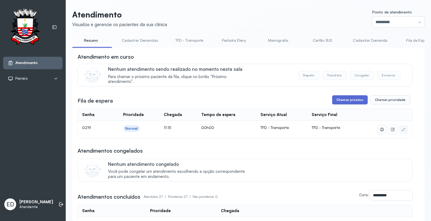
click at [355, 103] on button "Chamar próximo" at bounding box center [350, 99] width 36 height 9
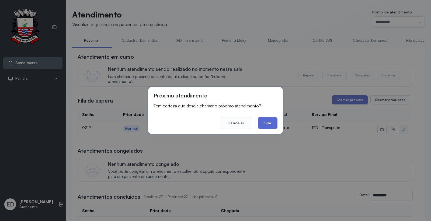
click at [272, 122] on button "Sim" at bounding box center [268, 123] width 20 height 12
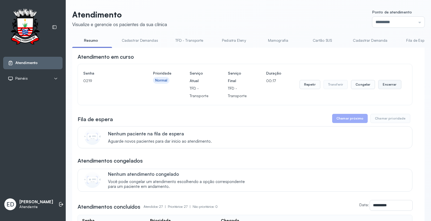
click at [387, 82] on button "Encerrar" at bounding box center [389, 84] width 23 height 9
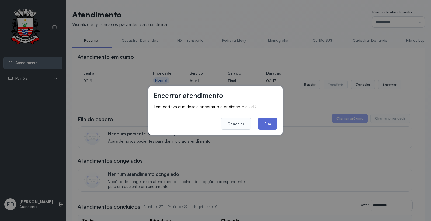
click at [262, 123] on button "Sim" at bounding box center [268, 124] width 20 height 12
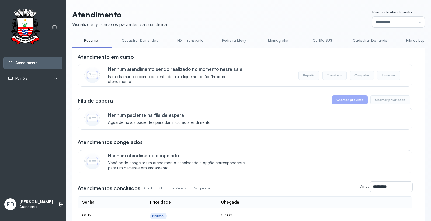
click at [222, 13] on header "Atendimento Visualize e gerencie os pacientes da sua clínica Ponto de atendimen…" at bounding box center [248, 19] width 352 height 18
click at [222, 12] on header "Atendimento Visualize e gerencie os pacientes da sua clínica Ponto de atendimen…" at bounding box center [248, 19] width 352 height 18
click at [210, 10] on header "Atendimento Visualize e gerencie os pacientes da sua clínica Ponto de atendimen…" at bounding box center [248, 19] width 352 height 18
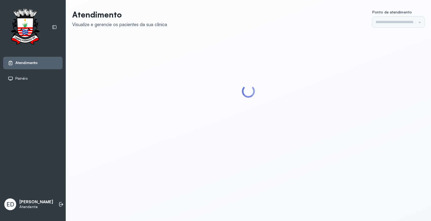
type input "*********"
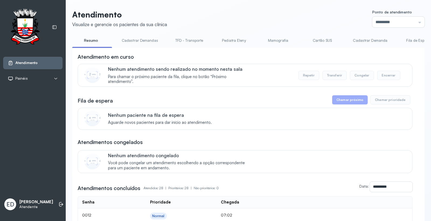
click at [198, 16] on header "Atendimento Visualize e gerencie os pacientes da sua clínica Ponto de atendimen…" at bounding box center [248, 19] width 352 height 18
click at [86, 42] on link "Resumo" at bounding box center [91, 40] width 38 height 9
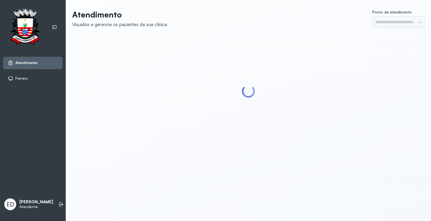
type input "*********"
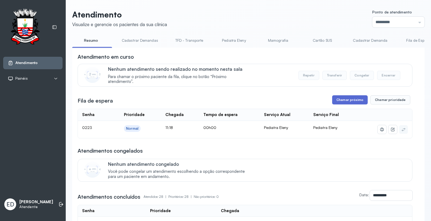
click at [341, 102] on button "Chamar próximo" at bounding box center [350, 99] width 36 height 9
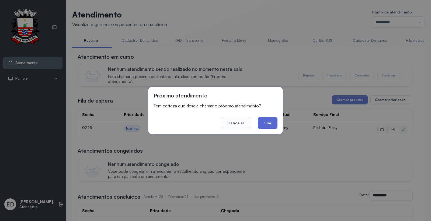
click at [267, 120] on button "Sim" at bounding box center [268, 123] width 20 height 12
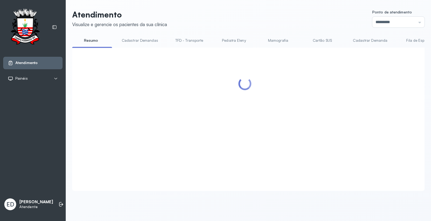
click at [249, 21] on header "Atendimento Visualize e gerencie os pacientes da sua clínica Ponto de atendimen…" at bounding box center [248, 19] width 352 height 18
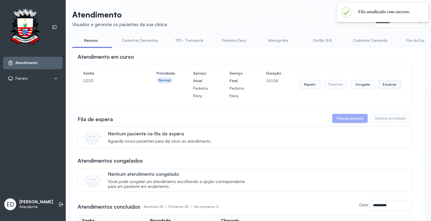
click at [389, 88] on button "Encerrar" at bounding box center [389, 84] width 23 height 9
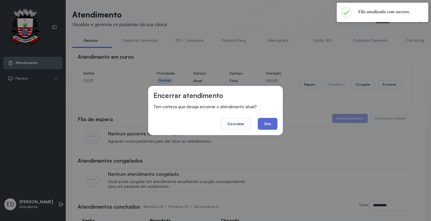
click at [274, 123] on button "Sim" at bounding box center [268, 124] width 20 height 12
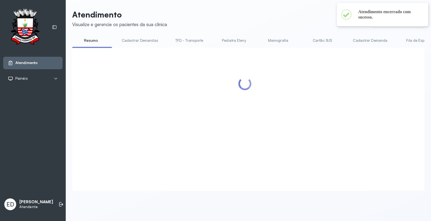
click at [216, 10] on header "Atendimento Visualize e gerencie os pacientes da sua clínica Ponto de atendimen…" at bounding box center [248, 19] width 352 height 18
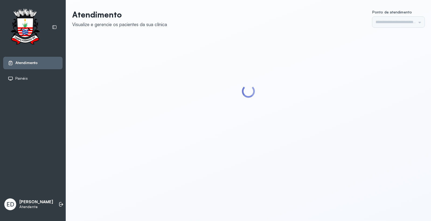
type input "*********"
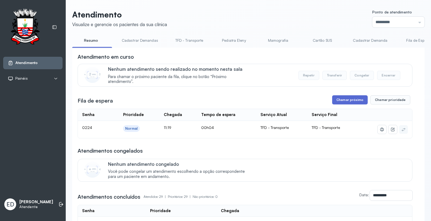
click at [356, 103] on button "Chamar próximo" at bounding box center [350, 99] width 36 height 9
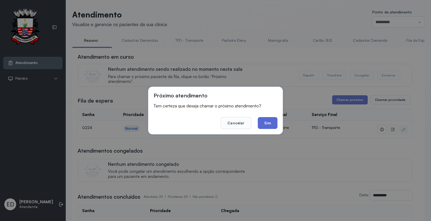
click at [268, 120] on button "Sim" at bounding box center [268, 123] width 20 height 12
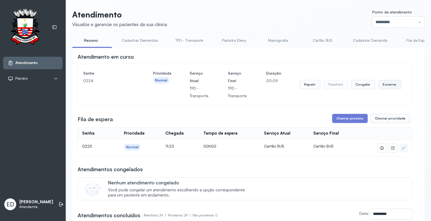
click at [386, 89] on button "Encerrar" at bounding box center [389, 84] width 23 height 9
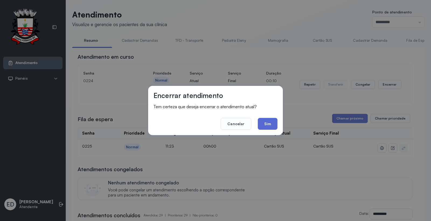
drag, startPoint x: 273, startPoint y: 121, endPoint x: 281, endPoint y: 127, distance: 9.4
click at [274, 121] on button "Sim" at bounding box center [268, 124] width 20 height 12
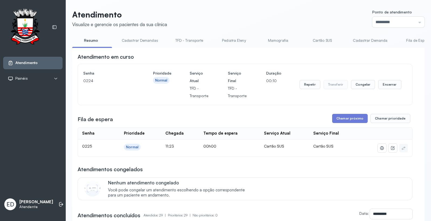
drag, startPoint x: 345, startPoint y: 120, endPoint x: 342, endPoint y: 127, distance: 7.6
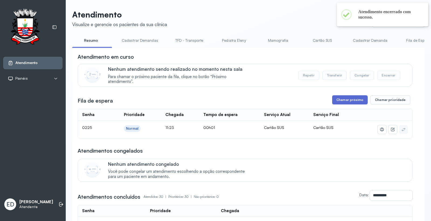
click at [353, 104] on button "Chamar próximo" at bounding box center [350, 99] width 36 height 9
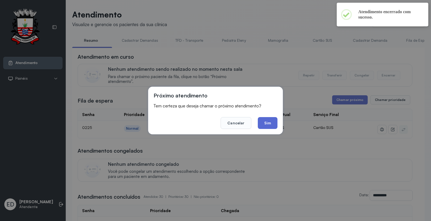
click at [270, 123] on button "Sim" at bounding box center [268, 123] width 20 height 12
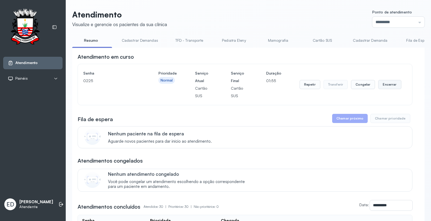
click at [388, 86] on button "Encerrar" at bounding box center [389, 84] width 23 height 9
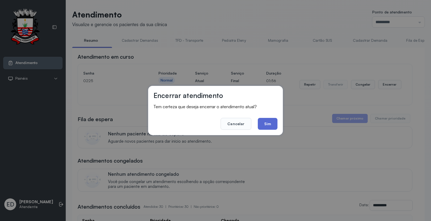
click at [271, 122] on button "Sim" at bounding box center [268, 124] width 20 height 12
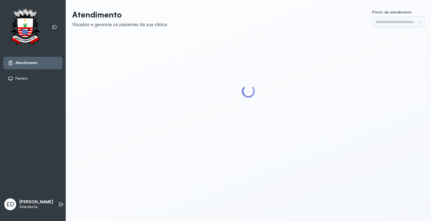
type input "*********"
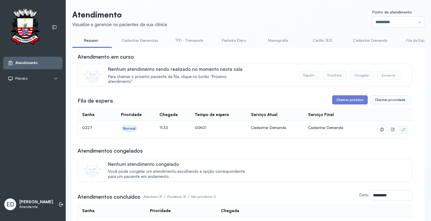
click at [358, 99] on button "Chamar próximo" at bounding box center [350, 99] width 36 height 9
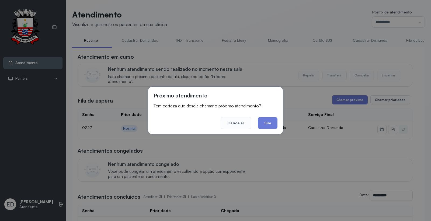
click at [275, 118] on button "Sim" at bounding box center [268, 123] width 20 height 12
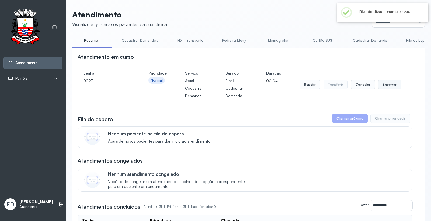
click at [390, 84] on button "Encerrar" at bounding box center [389, 84] width 23 height 9
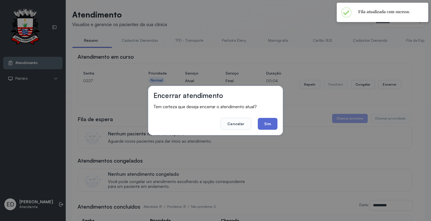
click at [267, 120] on button "Sim" at bounding box center [268, 124] width 20 height 12
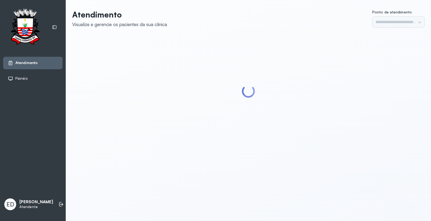
type input "*********"
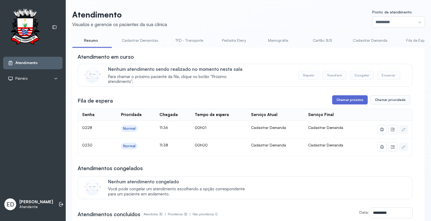
click at [361, 103] on button "Chamar próximo" at bounding box center [350, 99] width 36 height 9
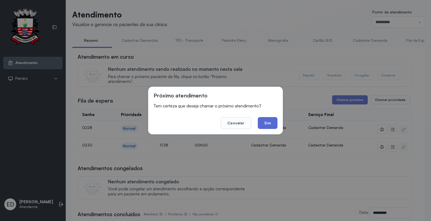
click at [271, 125] on button "Sim" at bounding box center [268, 123] width 20 height 12
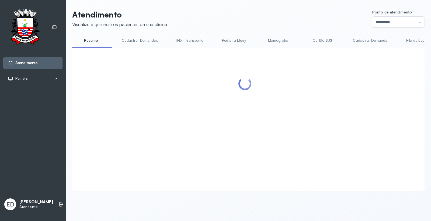
click at [276, 10] on header "Atendimento Visualize e gerencie os pacientes da sua clínica Ponto de atendimen…" at bounding box center [248, 19] width 352 height 18
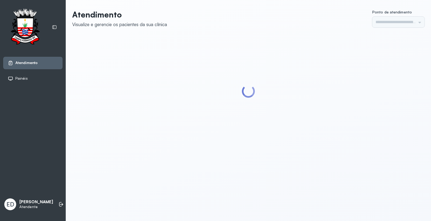
type input "*********"
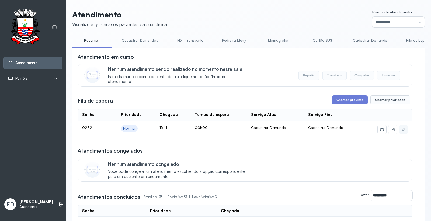
click at [270, 16] on header "Atendimento Visualize e gerencie os pacientes da sua clínica Ponto de atendimen…" at bounding box center [248, 19] width 352 height 18
drag, startPoint x: 272, startPoint y: 13, endPoint x: 276, endPoint y: 12, distance: 3.8
click at [272, 13] on header "Atendimento Visualize e gerencie os pacientes da sua clínica Ponto de atendimen…" at bounding box center [248, 19] width 352 height 18
click at [276, 14] on header "Atendimento Visualize e gerencie os pacientes da sua clínica Ponto de atendimen…" at bounding box center [248, 19] width 352 height 18
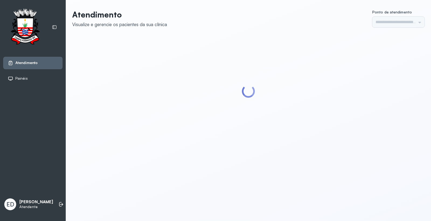
type input "*********"
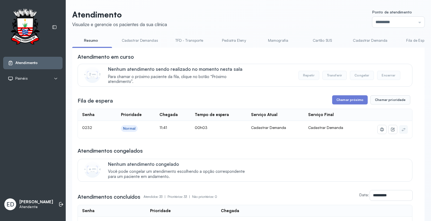
click at [201, 20] on header "Atendimento Visualize e gerencie os pacientes da sua clínica Ponto de atendimen…" at bounding box center [248, 19] width 352 height 18
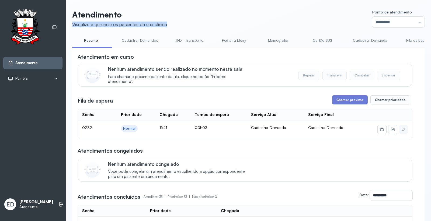
click at [201, 22] on header "Atendimento Visualize e gerencie os pacientes da sua clínica Ponto de atendimen…" at bounding box center [248, 19] width 352 height 18
click at [201, 21] on header "Atendimento Visualize e gerencie os pacientes da sua clínica Ponto de atendimen…" at bounding box center [248, 19] width 352 height 18
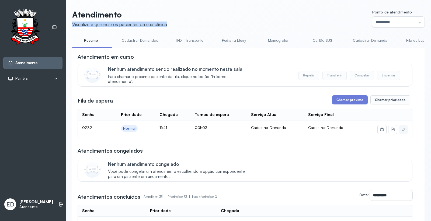
click at [201, 21] on header "Atendimento Visualize e gerencie os pacientes da sua clínica Ponto de atendimen…" at bounding box center [248, 19] width 352 height 18
click at [202, 20] on header "Atendimento Visualize e gerencie os pacientes da sua clínica Ponto de atendimen…" at bounding box center [248, 19] width 352 height 18
click at [201, 20] on header "Atendimento Visualize e gerencie os pacientes da sua clínica Ponto de atendimen…" at bounding box center [248, 19] width 352 height 18
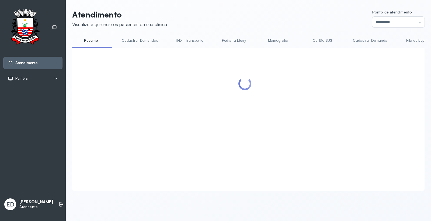
drag, startPoint x: 244, startPoint y: 15, endPoint x: 245, endPoint y: 18, distance: 3.0
click at [244, 15] on header "Atendimento Visualize e gerencie os pacientes da sua clínica Ponto de atendimen…" at bounding box center [248, 19] width 352 height 18
click at [292, 16] on header "Atendimento Visualize e gerencie os pacientes da sua clínica Ponto de atendimen…" at bounding box center [248, 19] width 352 height 18
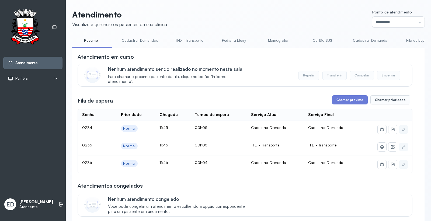
click at [293, 16] on header "Atendimento Visualize e gerencie os pacientes da sua clínica Ponto de atendimen…" at bounding box center [248, 19] width 352 height 18
click at [201, 42] on link "TFD - Transporte" at bounding box center [189, 40] width 39 height 9
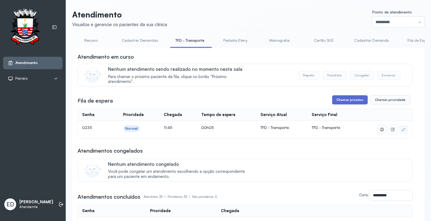
click at [354, 98] on button "Chamar próximo" at bounding box center [350, 99] width 36 height 9
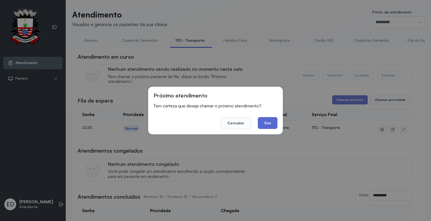
click at [270, 125] on button "Sim" at bounding box center [268, 123] width 20 height 12
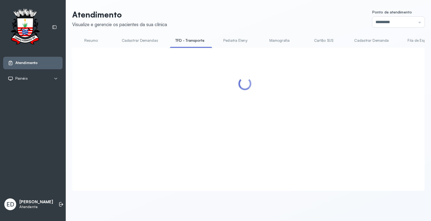
click at [280, 14] on header "Atendimento Visualize e gerencie os pacientes da sua clínica Ponto de atendimen…" at bounding box center [248, 19] width 352 height 18
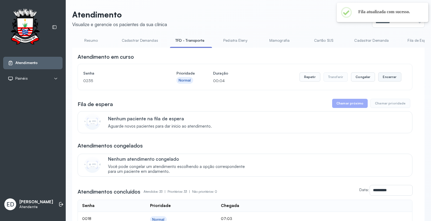
click at [385, 77] on button "Encerrar" at bounding box center [389, 76] width 23 height 9
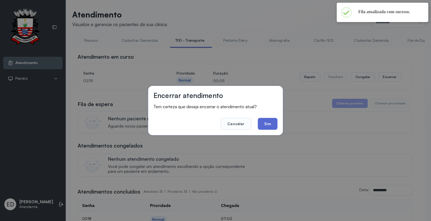
click at [272, 127] on button "Sim" at bounding box center [268, 124] width 20 height 12
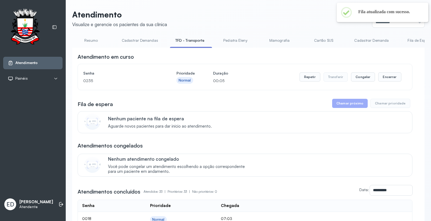
click at [240, 14] on header "Atendimento Visualize e gerencie os pacientes da sua clínica Ponto de atendimen…" at bounding box center [248, 19] width 352 height 18
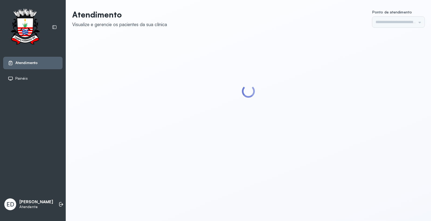
type input "*********"
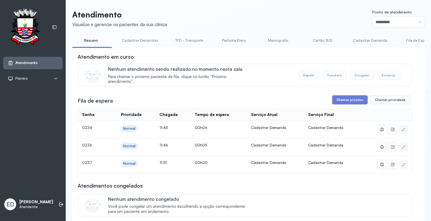
click at [274, 15] on header "Atendimento Visualize e gerencie os pacientes da sua clínica Ponto de atendimen…" at bounding box center [248, 19] width 352 height 18
click at [346, 101] on button "Chamar próximo" at bounding box center [350, 99] width 36 height 9
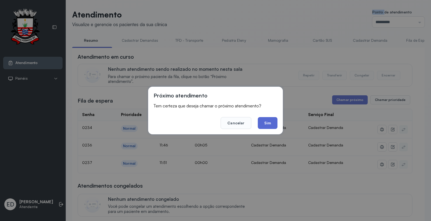
click at [270, 126] on button "Sim" at bounding box center [268, 123] width 20 height 12
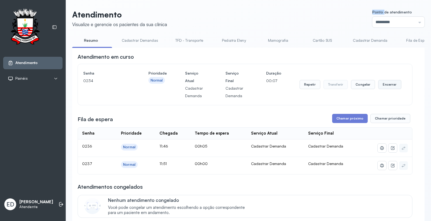
click at [384, 87] on button "Encerrar" at bounding box center [389, 84] width 23 height 9
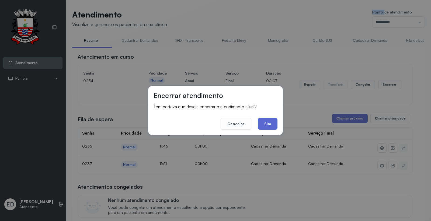
click at [273, 126] on button "Sim" at bounding box center [268, 124] width 20 height 12
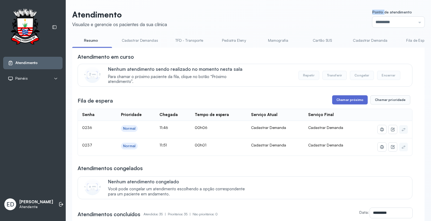
click at [345, 102] on button "Chamar próximo" at bounding box center [350, 99] width 36 height 9
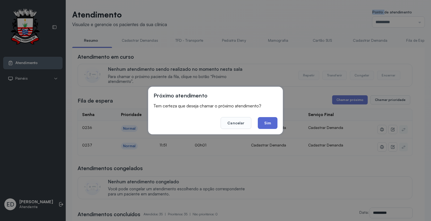
click at [270, 120] on button "Sim" at bounding box center [268, 123] width 20 height 12
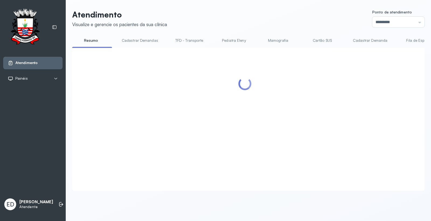
click at [286, 17] on header "Atendimento Visualize e gerencie os pacientes da sua clínica Ponto de atendimen…" at bounding box center [248, 19] width 352 height 18
click at [287, 17] on header "Atendimento Visualize e gerencie os pacientes da sua clínica Ponto de atendimen…" at bounding box center [248, 19] width 352 height 18
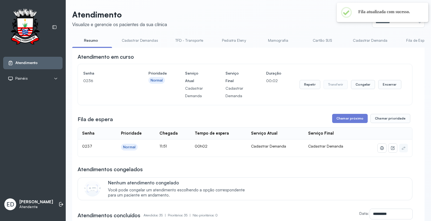
click at [213, 14] on header "Atendimento Visualize e gerencie os pacientes da sua clínica Ponto de atendimen…" at bounding box center [248, 19] width 352 height 18
drag, startPoint x: 235, startPoint y: 14, endPoint x: 308, endPoint y: 25, distance: 74.0
click at [235, 14] on header "Atendimento Visualize e gerencie os pacientes da sua clínica Ponto de atendimen…" at bounding box center [248, 19] width 352 height 18
click at [390, 86] on button "Encerrar" at bounding box center [389, 84] width 23 height 9
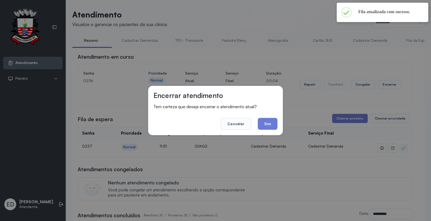
click at [263, 124] on button "Sim" at bounding box center [268, 124] width 20 height 12
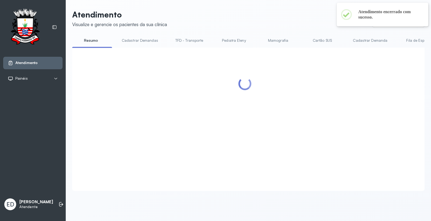
click at [296, 29] on div "Atendimento Visualize e gerencie os pacientes da sua clínica Ponto de atendimen…" at bounding box center [248, 100] width 352 height 181
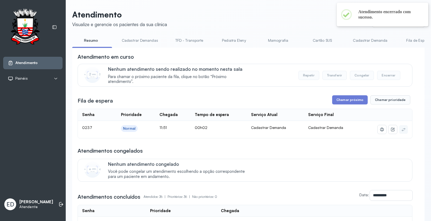
click at [304, 18] on header "Atendimento Visualize e gerencie os pacientes da sua clínica Ponto de atendimen…" at bounding box center [248, 19] width 352 height 18
click at [285, 23] on header "Atendimento Visualize e gerencie os pacientes da sua clínica Ponto de atendimen…" at bounding box center [248, 19] width 352 height 18
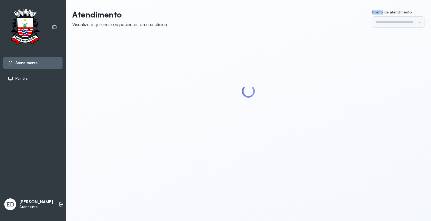
type input "*********"
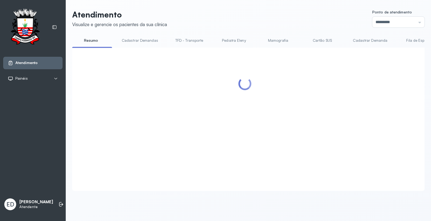
click at [293, 24] on header "Atendimento Visualize e gerencie os pacientes da sua clínica Ponto de atendimen…" at bounding box center [248, 19] width 352 height 18
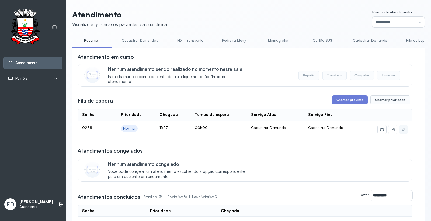
click at [293, 23] on header "Atendimento Visualize e gerencie os pacientes da sua clínica Ponto de atendimen…" at bounding box center [248, 19] width 352 height 18
click at [354, 104] on button "Chamar próximo" at bounding box center [350, 99] width 36 height 9
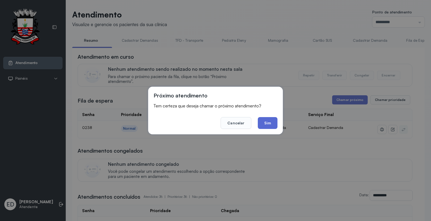
click at [268, 122] on button "Sim" at bounding box center [268, 123] width 20 height 12
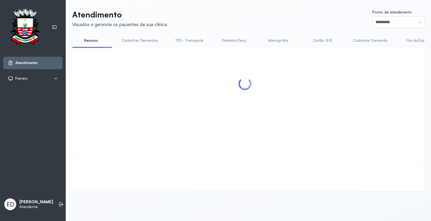
click at [244, 17] on header "Atendimento Visualize e gerencie os pacientes da sua clínica Ponto de atendimen…" at bounding box center [248, 19] width 352 height 18
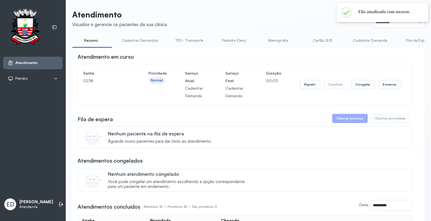
click at [272, 23] on header "Atendimento Visualize e gerencie os pacientes da sua clínica Ponto de atendimen…" at bounding box center [248, 19] width 352 height 18
click at [386, 88] on button "Encerrar" at bounding box center [389, 84] width 23 height 9
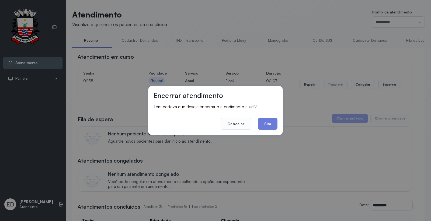
click at [269, 131] on div "Encerrar atendimento Tem certeza que deseja encerrar o atendimento atual? Cance…" at bounding box center [215, 110] width 135 height 49
click at [268, 128] on button "Sim" at bounding box center [268, 124] width 20 height 12
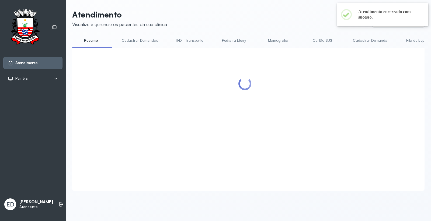
click at [247, 26] on header "Atendimento Visualize e gerencie os pacientes da sua clínica Ponto de atendimen…" at bounding box center [248, 19] width 352 height 18
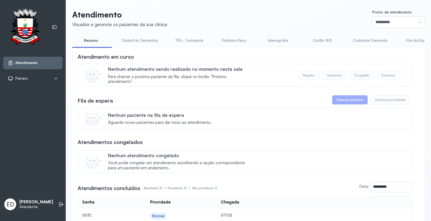
click at [95, 41] on link "Resumo" at bounding box center [91, 40] width 38 height 9
click at [95, 39] on link "Resumo" at bounding box center [91, 40] width 38 height 9
click at [90, 40] on link "Resumo" at bounding box center [91, 40] width 38 height 9
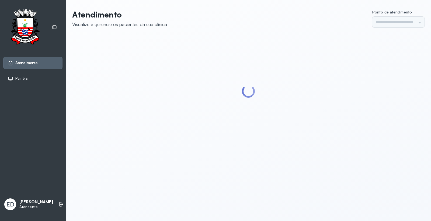
type input "*********"
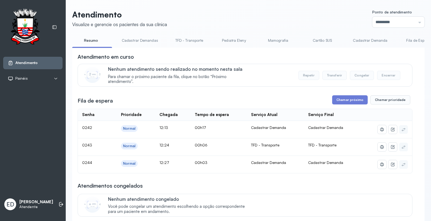
drag, startPoint x: 195, startPoint y: 39, endPoint x: 226, endPoint y: 52, distance: 33.4
click at [194, 39] on link "TFD - Transporte" at bounding box center [189, 40] width 39 height 9
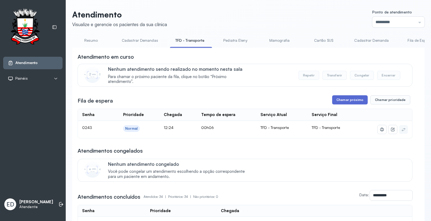
drag, startPoint x: 354, startPoint y: 100, endPoint x: 349, endPoint y: 105, distance: 6.7
click at [349, 104] on button "Chamar próximo" at bounding box center [350, 99] width 36 height 9
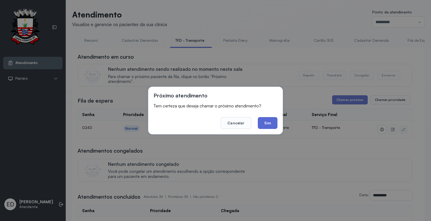
click at [263, 119] on button "Sim" at bounding box center [268, 123] width 20 height 12
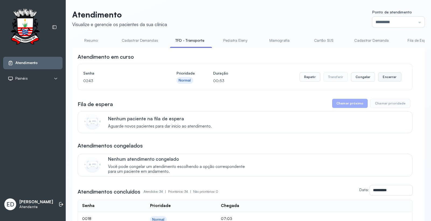
drag, startPoint x: 391, startPoint y: 78, endPoint x: 389, endPoint y: 79, distance: 2.8
click at [389, 79] on button "Encerrar" at bounding box center [389, 76] width 23 height 9
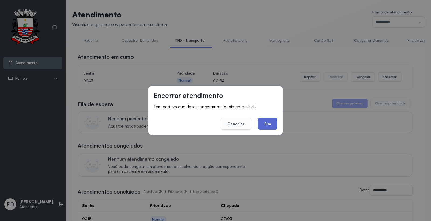
click at [271, 125] on button "Sim" at bounding box center [268, 124] width 20 height 12
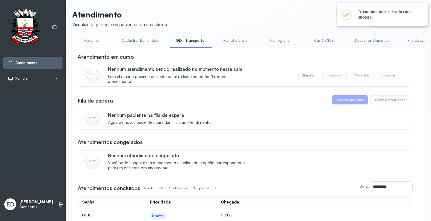
click at [92, 38] on link "Resumo" at bounding box center [91, 40] width 38 height 9
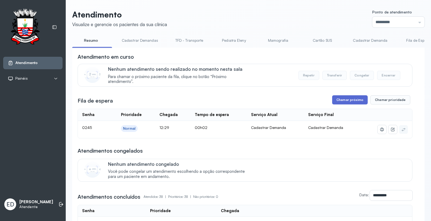
click at [348, 100] on button "Chamar próximo" at bounding box center [350, 99] width 36 height 9
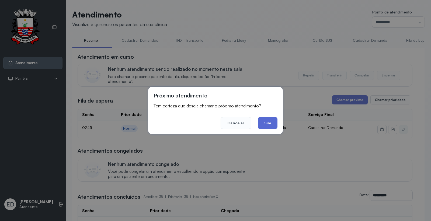
click at [270, 122] on button "Sim" at bounding box center [268, 123] width 20 height 12
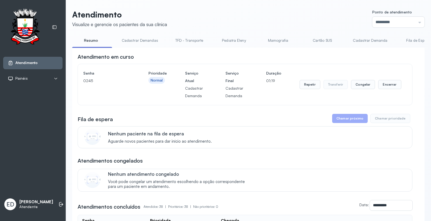
drag, startPoint x: 389, startPoint y: 88, endPoint x: 349, endPoint y: 109, distance: 45.4
click at [383, 92] on div "Repetir Transferir Congelar Encerrar" at bounding box center [350, 84] width 102 height 30
drag, startPoint x: 384, startPoint y: 86, endPoint x: 378, endPoint y: 90, distance: 7.6
click at [378, 89] on button "Encerrar" at bounding box center [389, 84] width 23 height 9
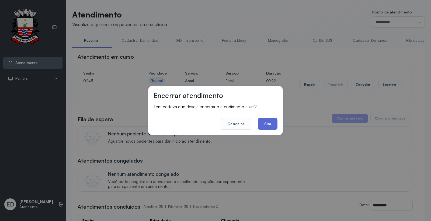
click at [266, 123] on button "Sim" at bounding box center [268, 124] width 20 height 12
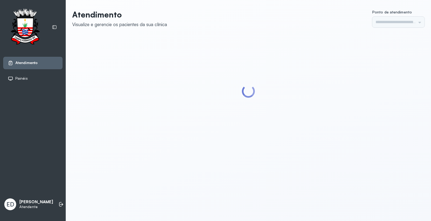
click at [263, 31] on div "Atendimento Visualize e gerencie os pacientes da sua clínica Ponto de atendimen…" at bounding box center [248, 78] width 352 height 137
type input "*********"
click at [278, 29] on div "Atendimento Visualize e gerencie os pacientes da sua clínica Ponto de atendimen…" at bounding box center [248, 78] width 352 height 137
click at [278, 28] on div "Atendimento Visualize e gerencie os pacientes da sua clínica Ponto de atendimen…" at bounding box center [248, 78] width 352 height 137
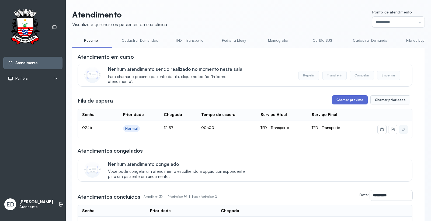
click at [348, 96] on button "Chamar próximo" at bounding box center [350, 99] width 36 height 9
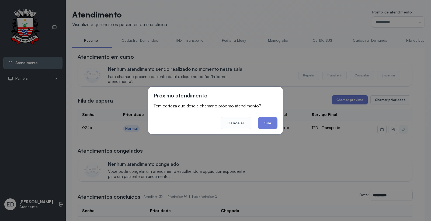
click at [266, 122] on button "Sim" at bounding box center [268, 123] width 20 height 12
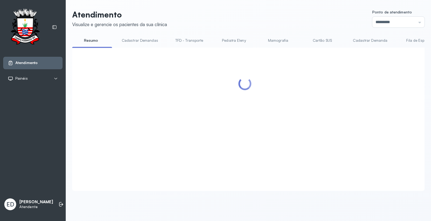
click at [251, 18] on header "Atendimento Visualize e gerencie os pacientes da sua clínica Ponto de atendimen…" at bounding box center [248, 19] width 352 height 18
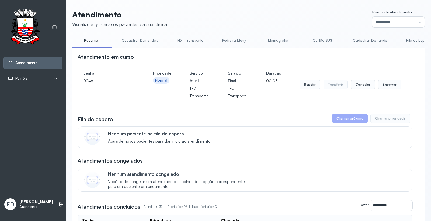
click at [282, 23] on header "Atendimento Visualize e gerencie os pacientes da sua clínica Ponto de atendimen…" at bounding box center [248, 19] width 352 height 18
click at [169, 16] on header "Atendimento Visualize e gerencie os pacientes da sua clínica Ponto de atendimen…" at bounding box center [248, 19] width 352 height 18
click at [181, 11] on header "Atendimento Visualize e gerencie os pacientes da sua clínica Ponto de atendimen…" at bounding box center [248, 19] width 352 height 18
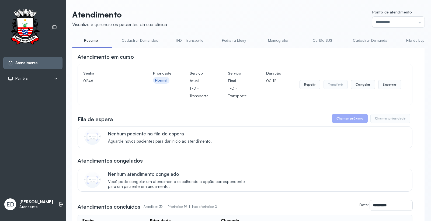
click at [181, 11] on header "Atendimento Visualize e gerencie os pacientes da sua clínica Ponto de atendimen…" at bounding box center [248, 19] width 352 height 18
click at [389, 87] on button "Encerrar" at bounding box center [389, 84] width 23 height 9
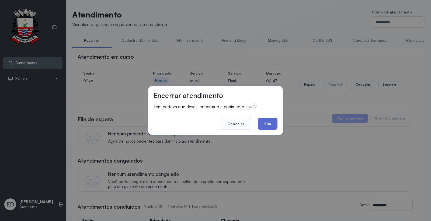
click at [273, 124] on button "Sim" at bounding box center [268, 124] width 20 height 12
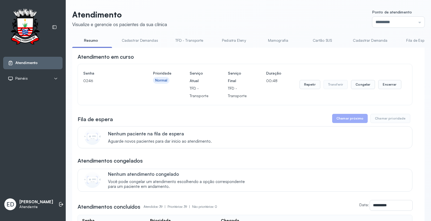
click at [277, 17] on header "Atendimento Visualize e gerencie os pacientes da sua clínica Ponto de atendimen…" at bounding box center [248, 19] width 352 height 18
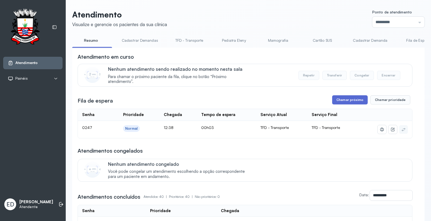
click at [344, 100] on button "Chamar próximo" at bounding box center [350, 99] width 36 height 9
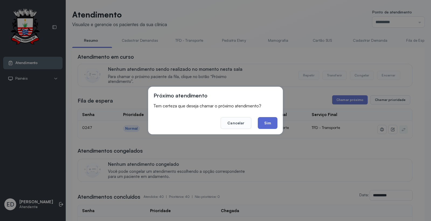
click at [261, 120] on button "Sim" at bounding box center [268, 123] width 20 height 12
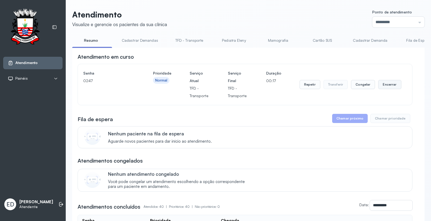
click at [384, 86] on button "Encerrar" at bounding box center [389, 84] width 23 height 9
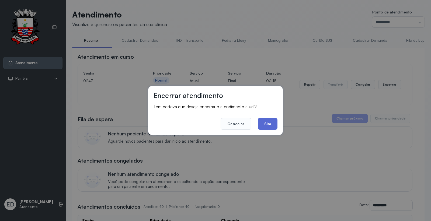
click at [261, 122] on button "Sim" at bounding box center [268, 124] width 20 height 12
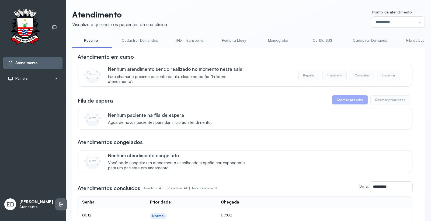
click at [58, 205] on icon at bounding box center [60, 204] width 5 height 5
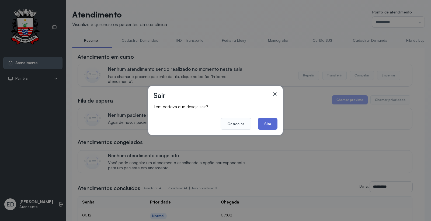
click at [269, 123] on button "Sim" at bounding box center [268, 124] width 20 height 12
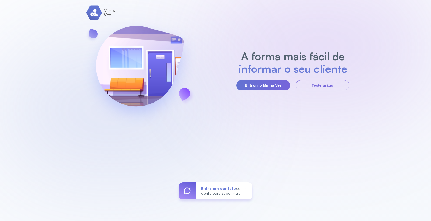
click at [265, 23] on div "A forma mais fácil de informar o seu cliente Entrar no Minha Vez Teste grátis E…" at bounding box center [215, 110] width 431 height 221
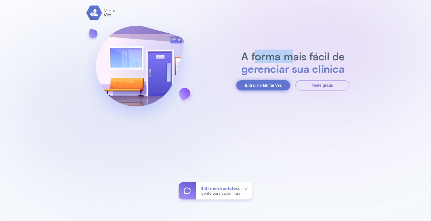
click at [256, 86] on button "Entrar no Minha Vez" at bounding box center [263, 85] width 54 height 10
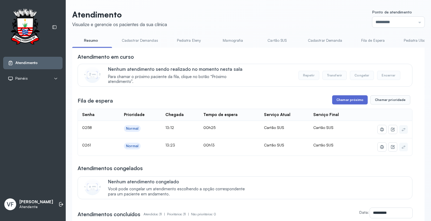
click at [343, 100] on button "Chamar próximo" at bounding box center [350, 99] width 36 height 9
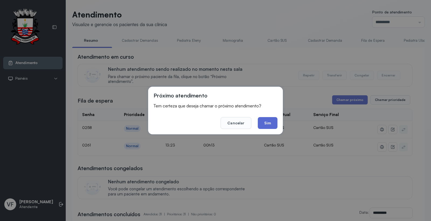
click at [263, 122] on button "Sim" at bounding box center [268, 123] width 20 height 12
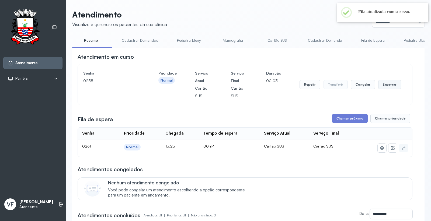
click at [383, 84] on button "Encerrar" at bounding box center [389, 84] width 23 height 9
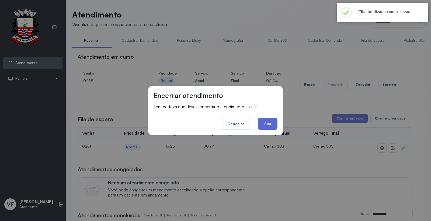
click at [266, 122] on button "Sim" at bounding box center [268, 124] width 20 height 12
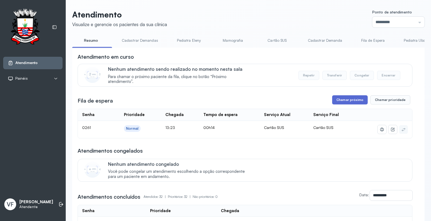
click at [350, 98] on button "Chamar próximo" at bounding box center [350, 99] width 36 height 9
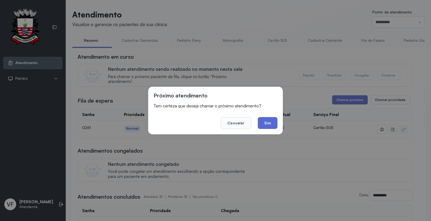
click at [268, 121] on button "Sim" at bounding box center [268, 123] width 20 height 12
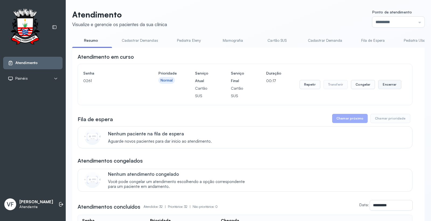
click at [391, 85] on button "Encerrar" at bounding box center [389, 84] width 23 height 9
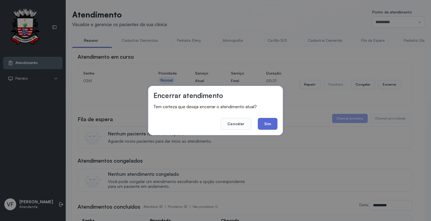
click at [268, 122] on button "Sim" at bounding box center [268, 124] width 20 height 12
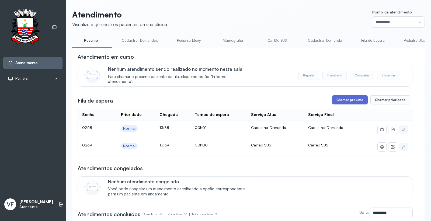
click at [342, 98] on button "Chamar próximo" at bounding box center [350, 99] width 36 height 9
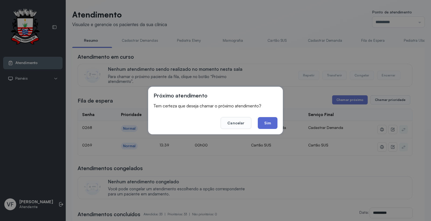
click at [267, 120] on button "Sim" at bounding box center [268, 123] width 20 height 12
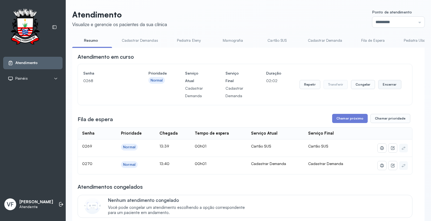
click at [383, 84] on button "Encerrar" at bounding box center [389, 84] width 23 height 9
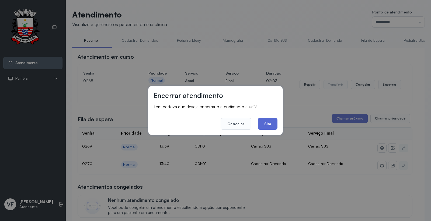
click at [267, 123] on button "Sim" at bounding box center [268, 124] width 20 height 12
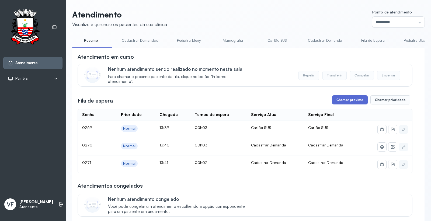
click at [343, 98] on button "Chamar próximo" at bounding box center [350, 99] width 36 height 9
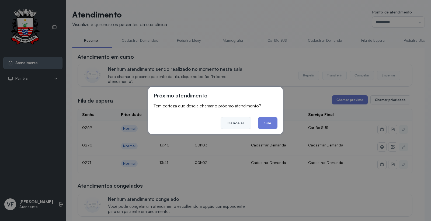
click at [237, 121] on button "Cancelar" at bounding box center [236, 123] width 30 height 12
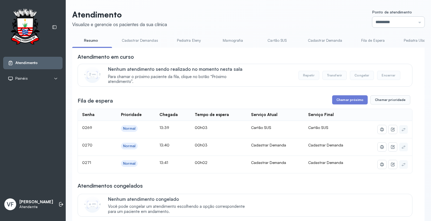
click at [384, 19] on input "*********" at bounding box center [398, 22] width 52 height 11
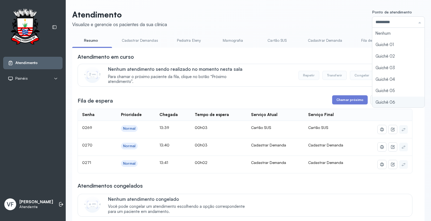
scroll to position [23, 0]
type input "*********"
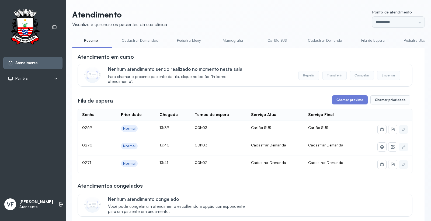
click at [342, 101] on button "Chamar próximo" at bounding box center [350, 99] width 36 height 9
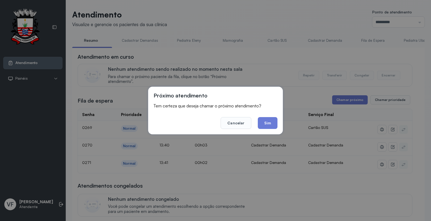
click at [265, 125] on button "Sim" at bounding box center [268, 123] width 20 height 12
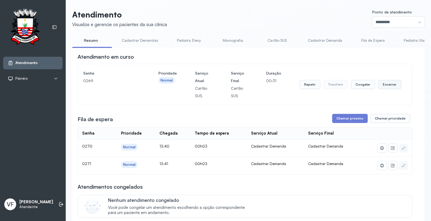
click at [383, 84] on button "Encerrar" at bounding box center [389, 84] width 23 height 9
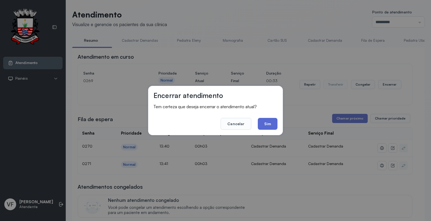
click at [268, 119] on button "Sim" at bounding box center [268, 124] width 20 height 12
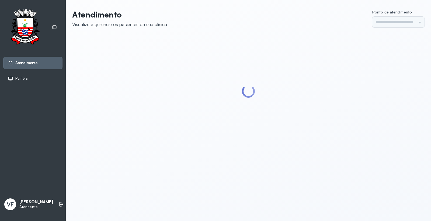
type input "*********"
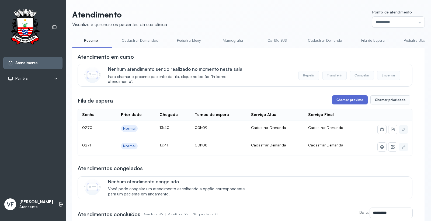
click at [346, 100] on button "Chamar próximo" at bounding box center [350, 99] width 36 height 9
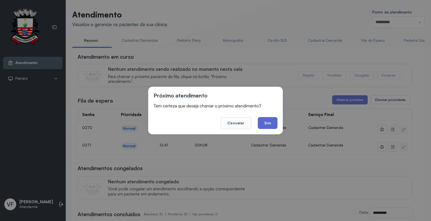
click at [271, 120] on button "Sim" at bounding box center [268, 123] width 20 height 12
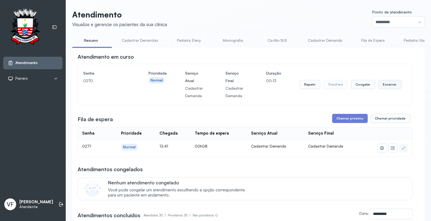
click at [382, 83] on button "Encerrar" at bounding box center [389, 84] width 23 height 9
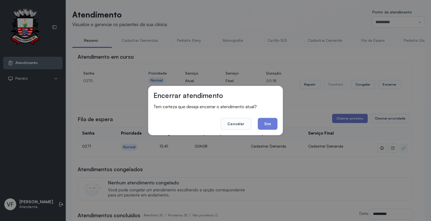
drag, startPoint x: 268, startPoint y: 124, endPoint x: 267, endPoint y: 116, distance: 8.2
click at [267, 120] on button "Sim" at bounding box center [268, 124] width 20 height 12
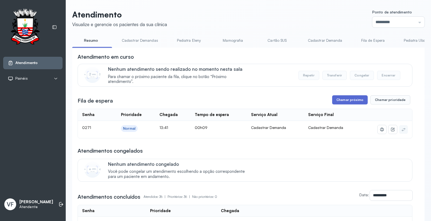
click at [345, 99] on button "Chamar próximo" at bounding box center [350, 99] width 36 height 9
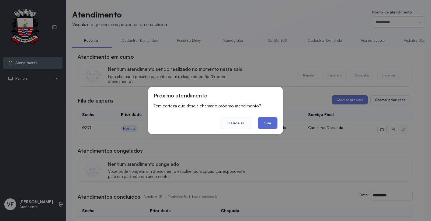
click at [265, 119] on button "Sim" at bounding box center [268, 123] width 20 height 12
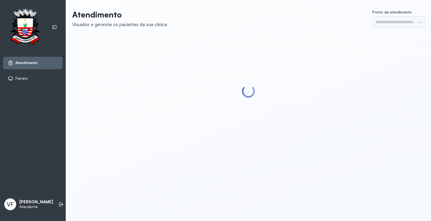
type input "*********"
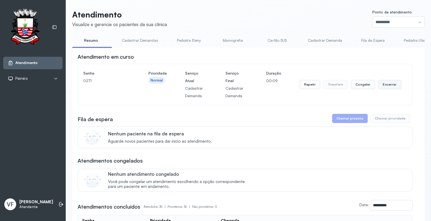
click at [380, 84] on button "Encerrar" at bounding box center [389, 84] width 23 height 9
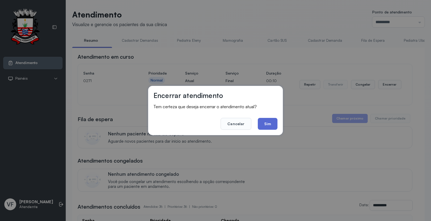
click at [268, 123] on button "Sim" at bounding box center [268, 124] width 20 height 12
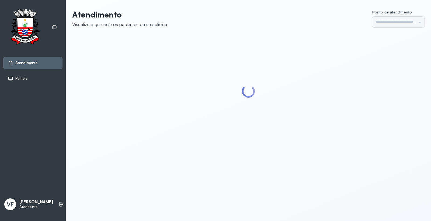
type input "*********"
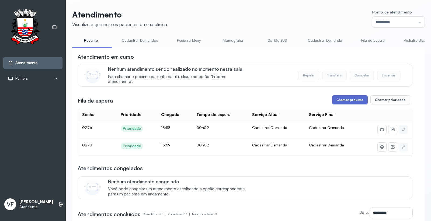
click at [348, 101] on button "Chamar próximo" at bounding box center [350, 99] width 36 height 9
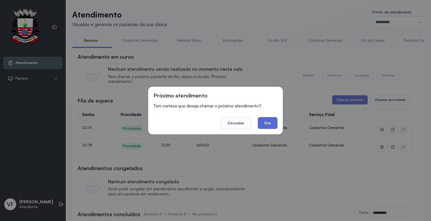
click at [267, 122] on button "Sim" at bounding box center [268, 123] width 20 height 12
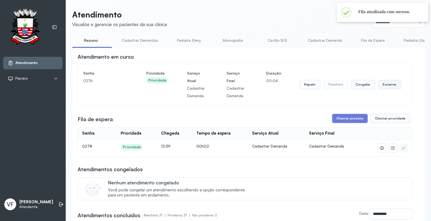
click at [383, 83] on button "Encerrar" at bounding box center [389, 84] width 23 height 9
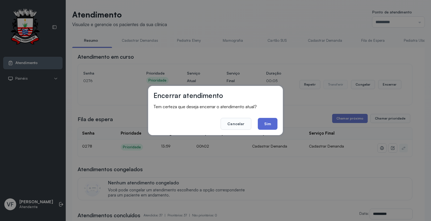
click at [271, 124] on button "Sim" at bounding box center [268, 124] width 20 height 12
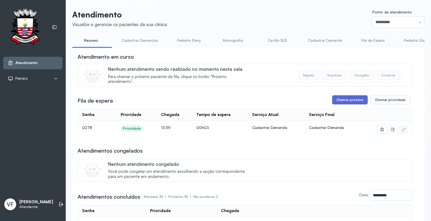
click at [354, 100] on button "Chamar próximo" at bounding box center [350, 99] width 36 height 9
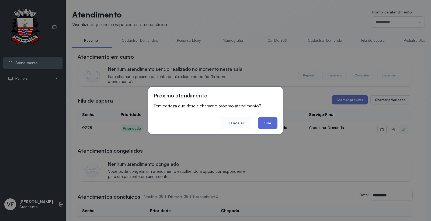
click at [269, 122] on button "Sim" at bounding box center [268, 123] width 20 height 12
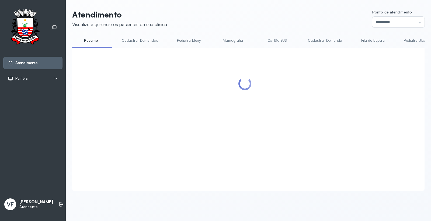
click at [386, 84] on div at bounding box center [245, 112] width 335 height 119
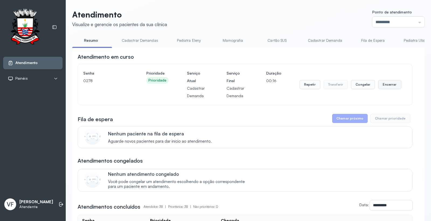
click at [383, 84] on button "Encerrar" at bounding box center [389, 84] width 23 height 9
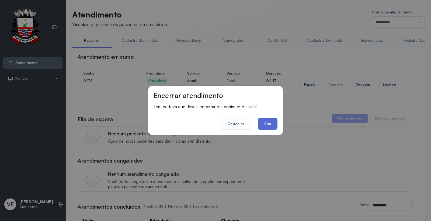
click at [270, 123] on button "Sim" at bounding box center [268, 124] width 20 height 12
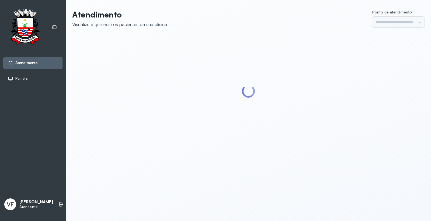
type input "*********"
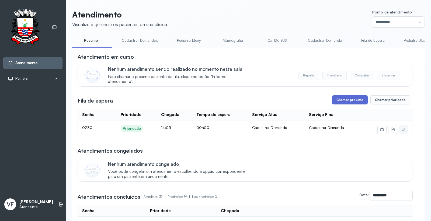
click at [346, 100] on button "Chamar próximo" at bounding box center [350, 99] width 36 height 9
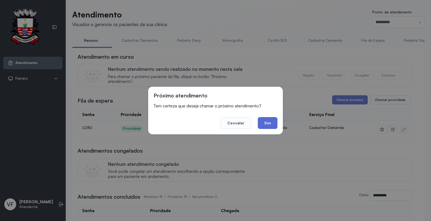
click at [261, 122] on button "Sim" at bounding box center [268, 123] width 20 height 12
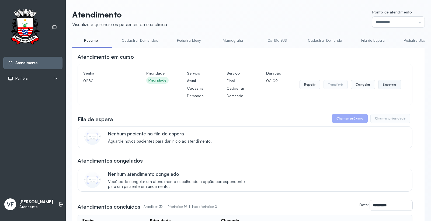
click at [387, 83] on button "Encerrar" at bounding box center [389, 84] width 23 height 9
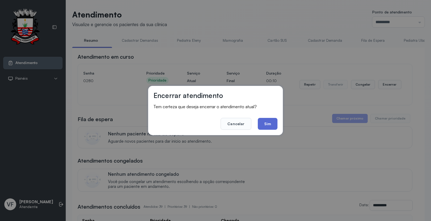
click at [265, 123] on button "Sim" at bounding box center [268, 124] width 20 height 12
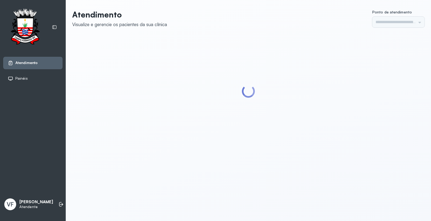
type input "*********"
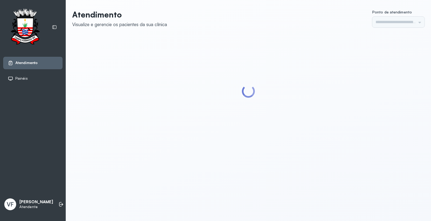
type input "*********"
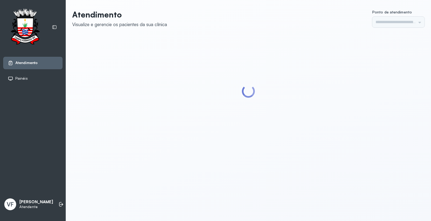
type input "*********"
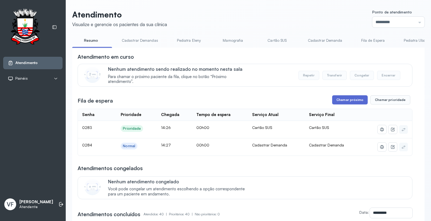
click at [348, 100] on button "Chamar próximo" at bounding box center [350, 99] width 36 height 9
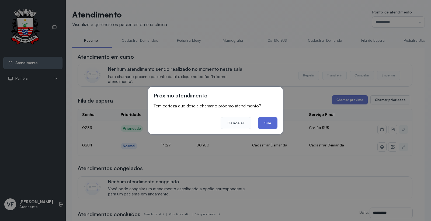
click at [264, 120] on button "Sim" at bounding box center [268, 123] width 20 height 12
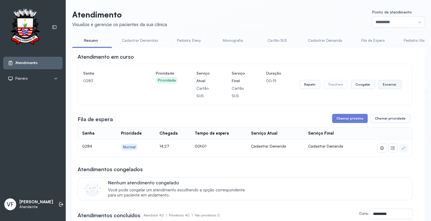
click at [384, 86] on button "Encerrar" at bounding box center [389, 84] width 23 height 9
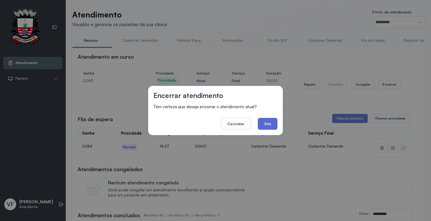
click at [265, 119] on button "Sim" at bounding box center [268, 124] width 20 height 12
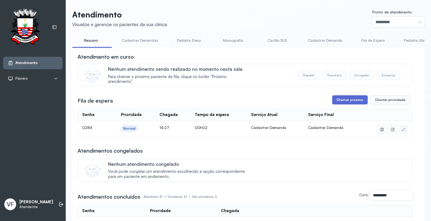
click at [340, 97] on button "Chamar próximo" at bounding box center [350, 99] width 36 height 9
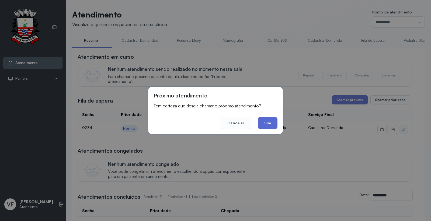
click at [269, 123] on button "Sim" at bounding box center [268, 123] width 20 height 12
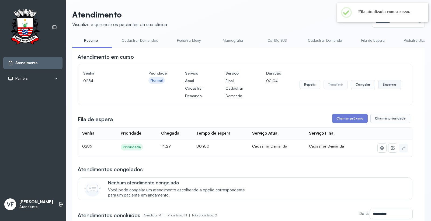
click at [387, 84] on button "Encerrar" at bounding box center [389, 84] width 23 height 9
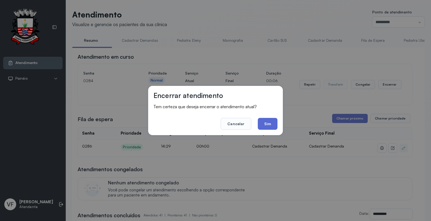
click at [267, 121] on button "Sim" at bounding box center [268, 124] width 20 height 12
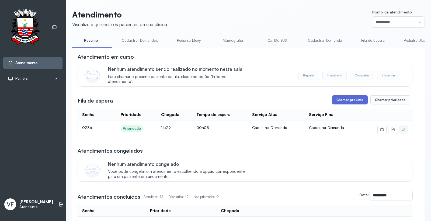
click at [349, 100] on button "Chamar próximo" at bounding box center [350, 99] width 36 height 9
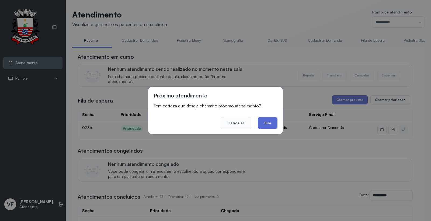
click at [270, 122] on button "Sim" at bounding box center [268, 123] width 20 height 12
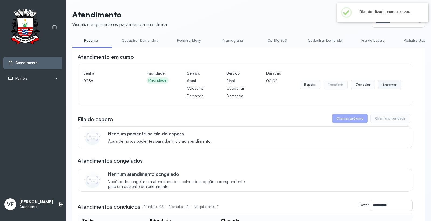
click at [388, 85] on button "Encerrar" at bounding box center [389, 84] width 23 height 9
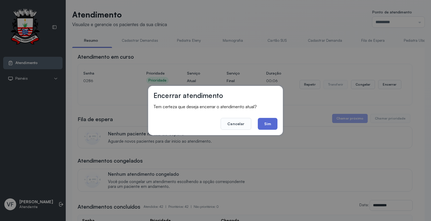
click at [267, 120] on button "Sim" at bounding box center [268, 124] width 20 height 12
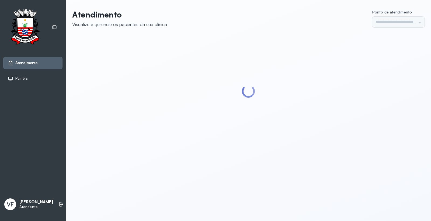
type input "*********"
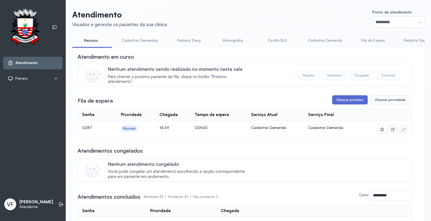
click at [346, 98] on button "Chamar próximo" at bounding box center [350, 99] width 36 height 9
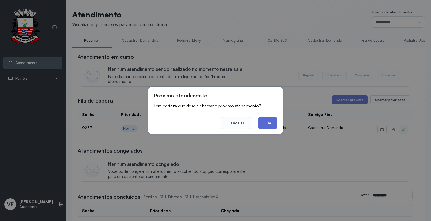
click at [264, 118] on button "Sim" at bounding box center [268, 123] width 20 height 12
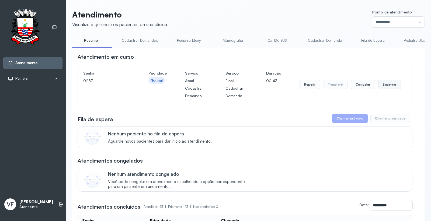
click at [385, 85] on button "Encerrar" at bounding box center [389, 84] width 23 height 9
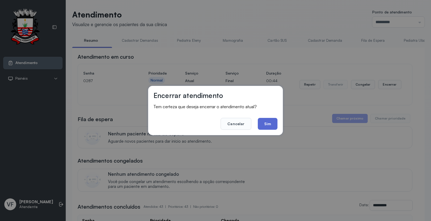
click at [265, 122] on button "Sim" at bounding box center [268, 124] width 20 height 12
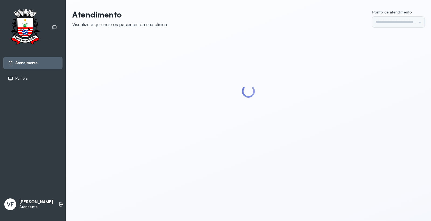
type input "*********"
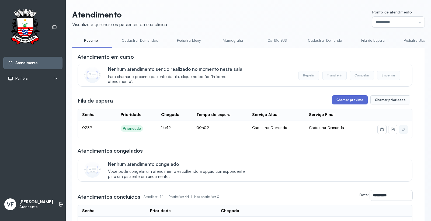
click at [348, 98] on button "Chamar próximo" at bounding box center [350, 99] width 36 height 9
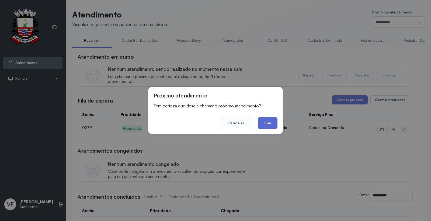
click at [269, 123] on button "Sim" at bounding box center [268, 123] width 20 height 12
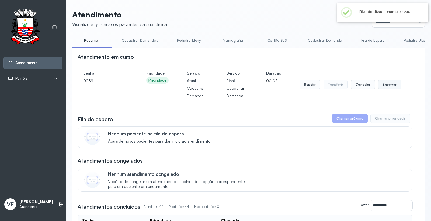
click at [385, 82] on button "Encerrar" at bounding box center [389, 84] width 23 height 9
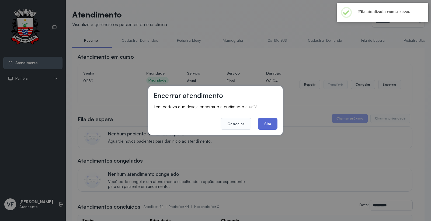
click at [265, 122] on button "Sim" at bounding box center [268, 124] width 20 height 12
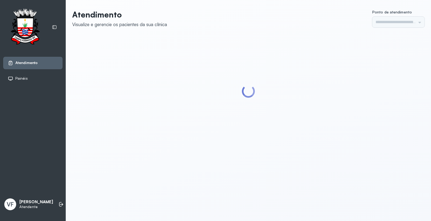
type input "*********"
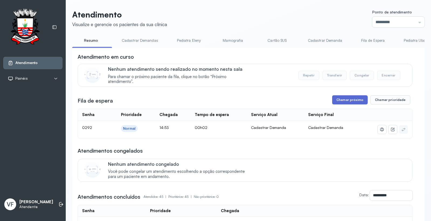
click at [346, 99] on button "Chamar próximo" at bounding box center [350, 99] width 36 height 9
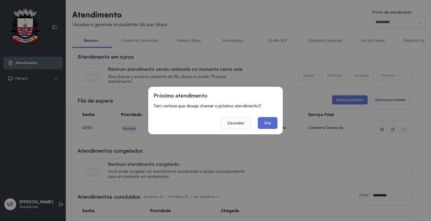
click at [268, 120] on button "Sim" at bounding box center [268, 123] width 20 height 12
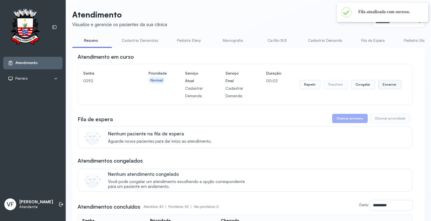
click at [385, 86] on button "Encerrar" at bounding box center [389, 84] width 23 height 9
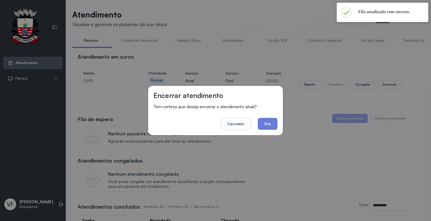
drag, startPoint x: 264, startPoint y: 122, endPoint x: 233, endPoint y: 101, distance: 37.9
click at [264, 122] on button "Sim" at bounding box center [268, 124] width 20 height 12
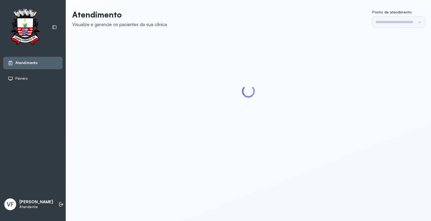
type input "*********"
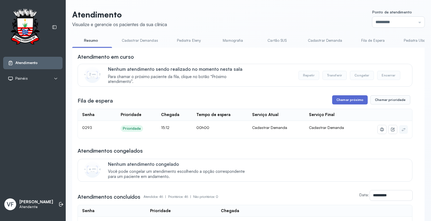
click at [346, 100] on button "Chamar próximo" at bounding box center [350, 99] width 36 height 9
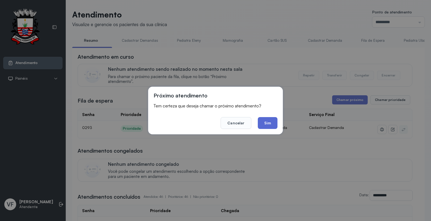
click at [271, 121] on button "Sim" at bounding box center [268, 123] width 20 height 12
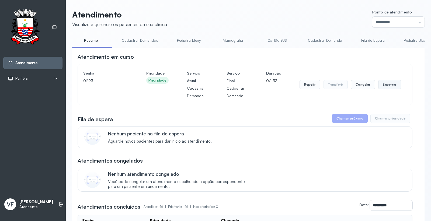
click at [384, 84] on button "Encerrar" at bounding box center [389, 84] width 23 height 9
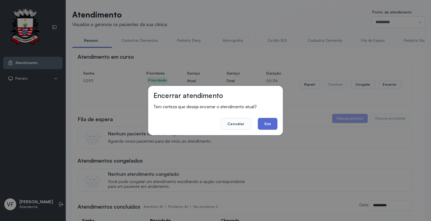
click at [268, 124] on button "Sim" at bounding box center [268, 124] width 20 height 12
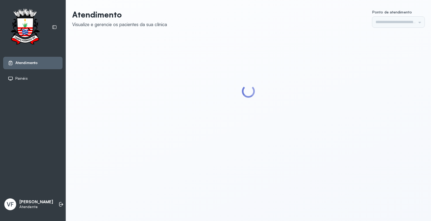
type input "*********"
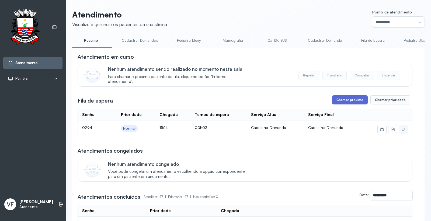
click at [345, 101] on button "Chamar próximo" at bounding box center [350, 99] width 36 height 9
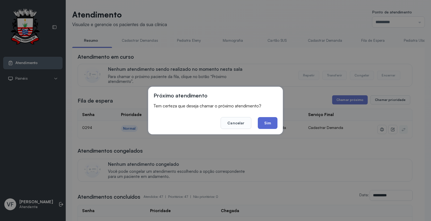
click at [267, 122] on button "Sim" at bounding box center [268, 123] width 20 height 12
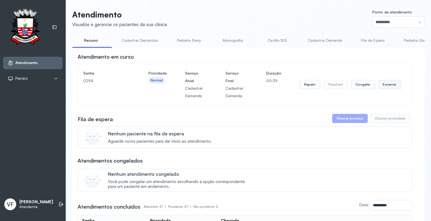
click at [387, 82] on button "Encerrar" at bounding box center [389, 84] width 23 height 9
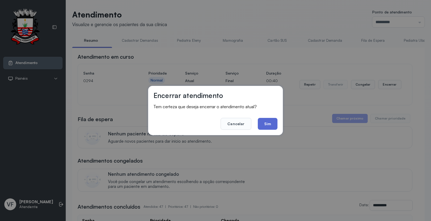
click at [265, 122] on button "Sim" at bounding box center [268, 124] width 20 height 12
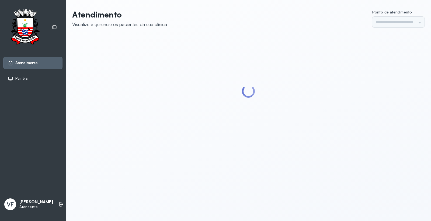
type input "*********"
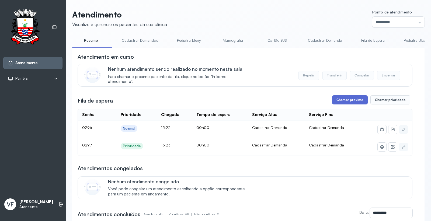
click at [349, 99] on button "Chamar próximo" at bounding box center [350, 99] width 36 height 9
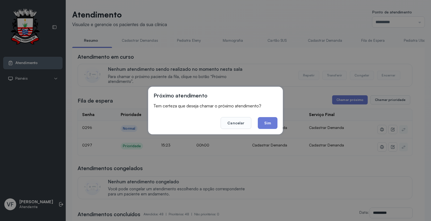
click at [264, 121] on button "Sim" at bounding box center [268, 123] width 20 height 12
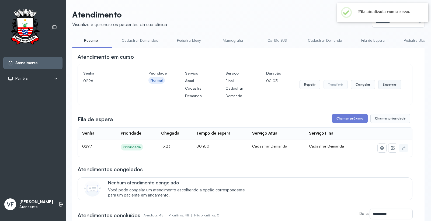
click at [384, 84] on button "Encerrar" at bounding box center [389, 84] width 23 height 9
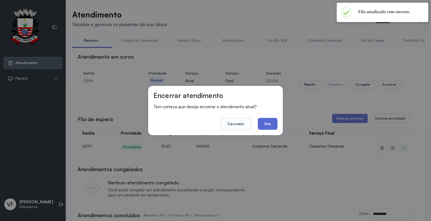
click at [266, 123] on button "Sim" at bounding box center [268, 124] width 20 height 12
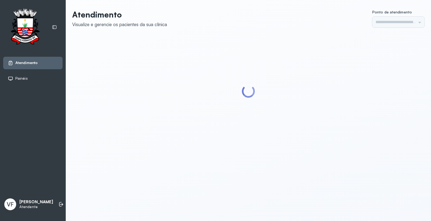
type input "*********"
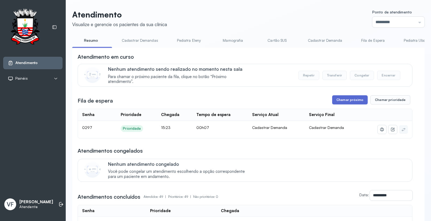
click at [346, 99] on button "Chamar próximo" at bounding box center [350, 99] width 36 height 9
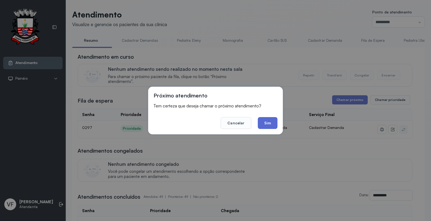
click at [269, 123] on button "Sim" at bounding box center [268, 123] width 20 height 12
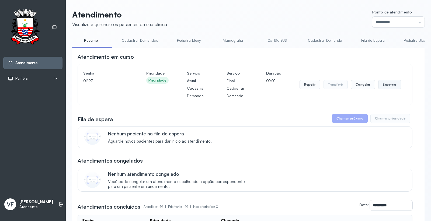
click at [386, 83] on button "Encerrar" at bounding box center [389, 84] width 23 height 9
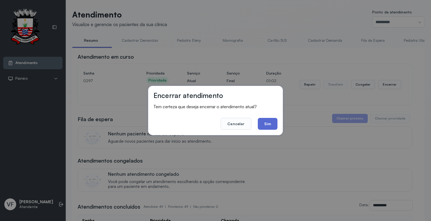
click at [270, 122] on button "Sim" at bounding box center [268, 124] width 20 height 12
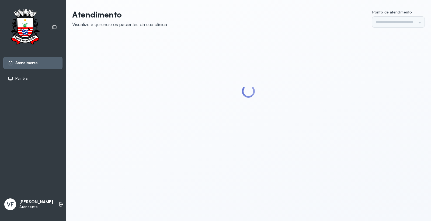
type input "*********"
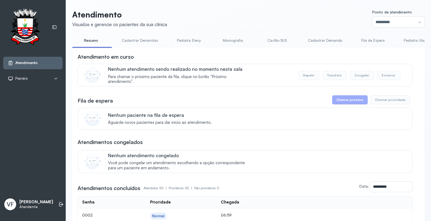
scroll to position [60, 0]
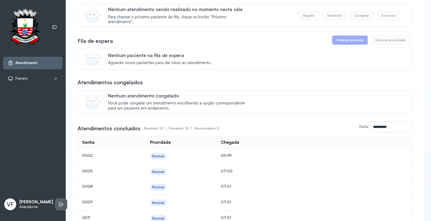
click at [59, 202] on icon at bounding box center [60, 204] width 2 height 5
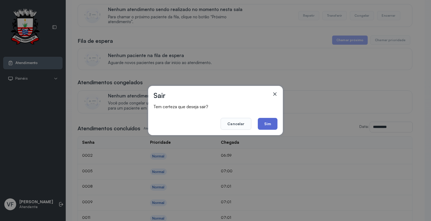
click at [268, 122] on button "Sim" at bounding box center [268, 124] width 20 height 12
